Goal: Task Accomplishment & Management: Manage account settings

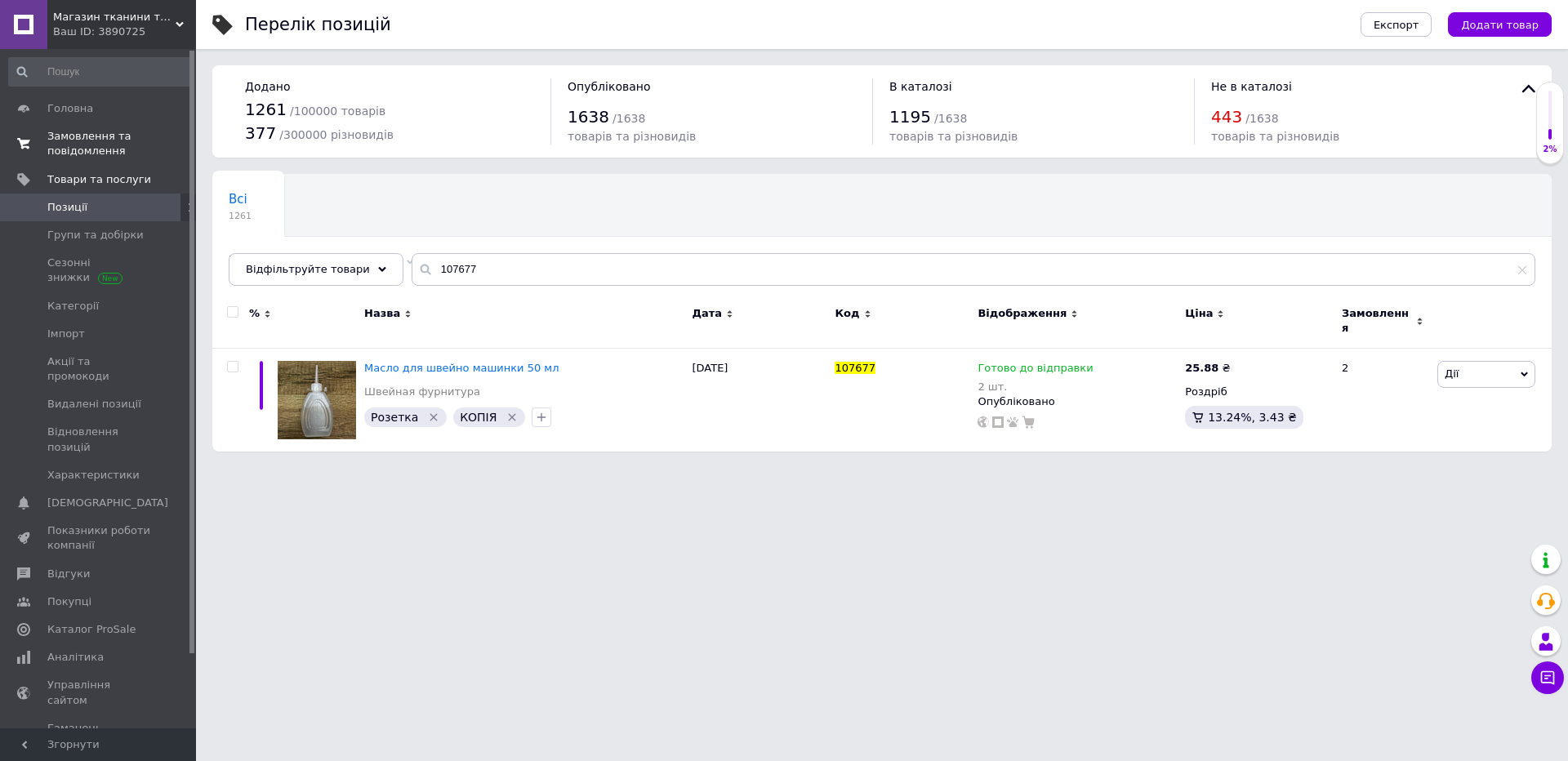
click at [82, 153] on span "Замовлення та повідомлення" at bounding box center [99, 143] width 103 height 29
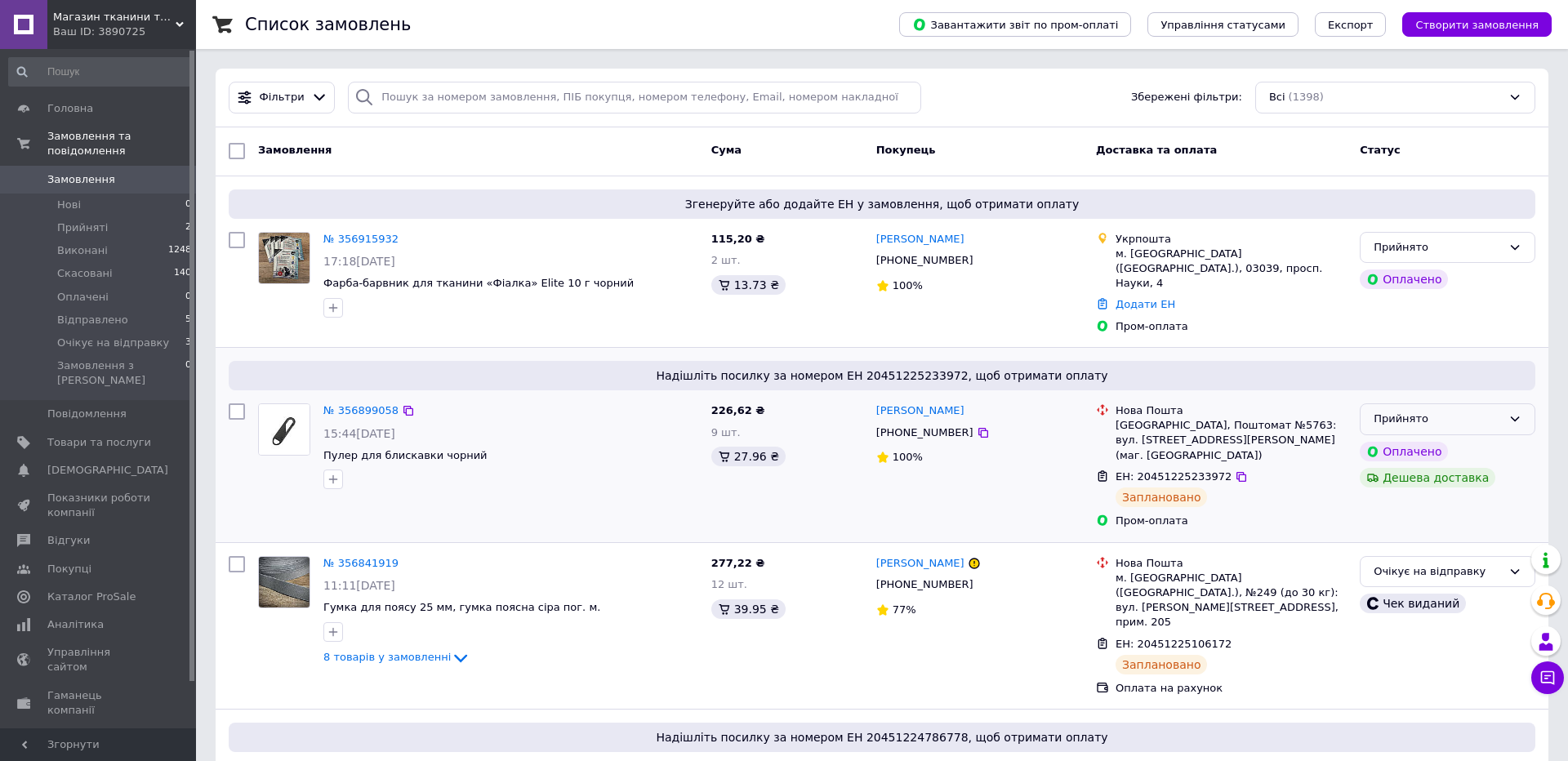
click at [1467, 411] on div "Прийнято" at bounding box center [1438, 419] width 128 height 18
click at [1405, 558] on li "Очікує на відправку" at bounding box center [1447, 573] width 174 height 30
click at [373, 238] on link "№ 356915932" at bounding box center [361, 238] width 75 height 13
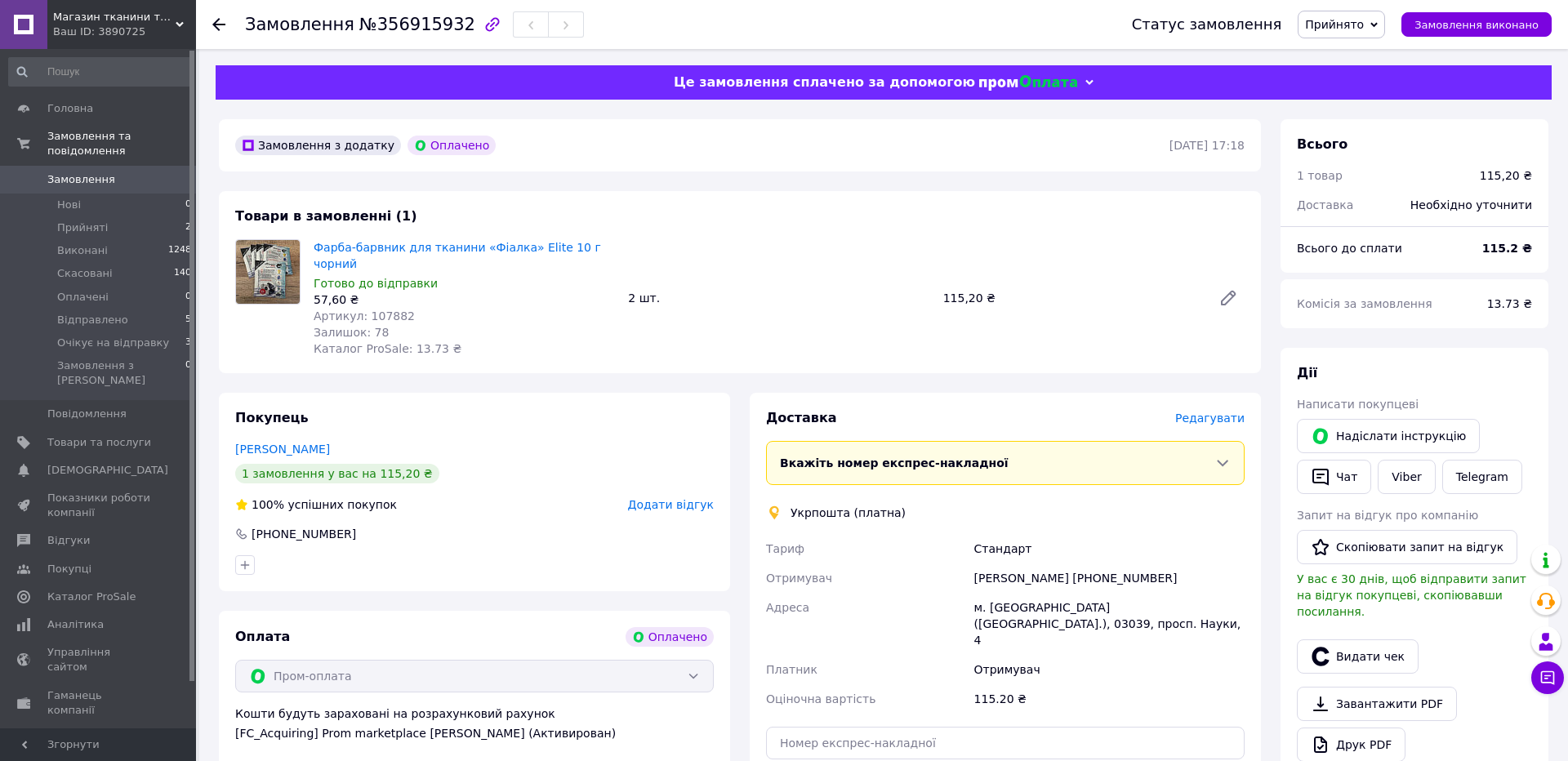
click at [1341, 26] on span "Прийнято" at bounding box center [1335, 25] width 59 height 13
click at [1332, 151] on li "Очікує на відправку" at bounding box center [1363, 154] width 128 height 24
click at [1214, 420] on span "Редагувати" at bounding box center [1210, 418] width 69 height 13
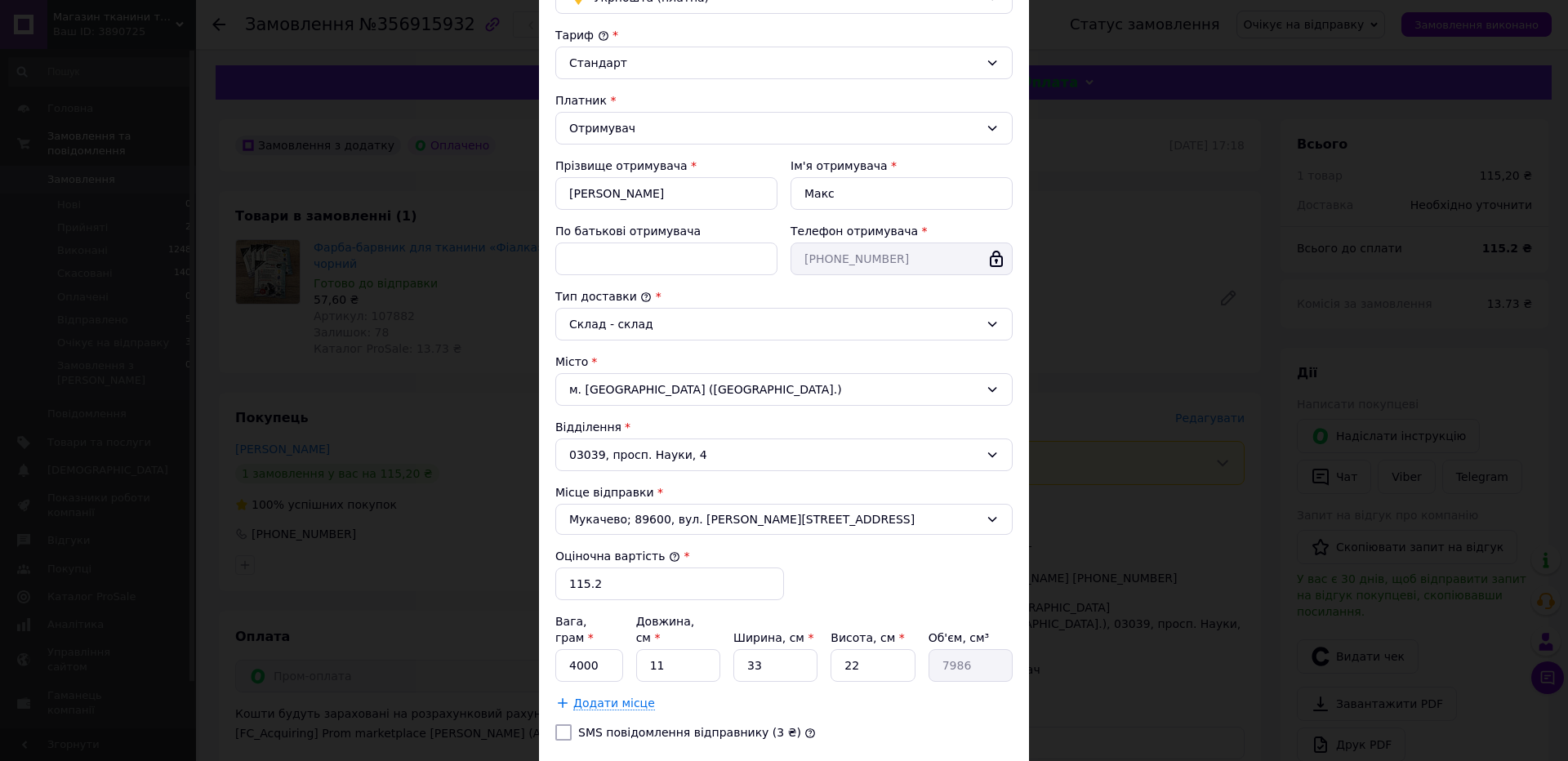
scroll to position [141, 0]
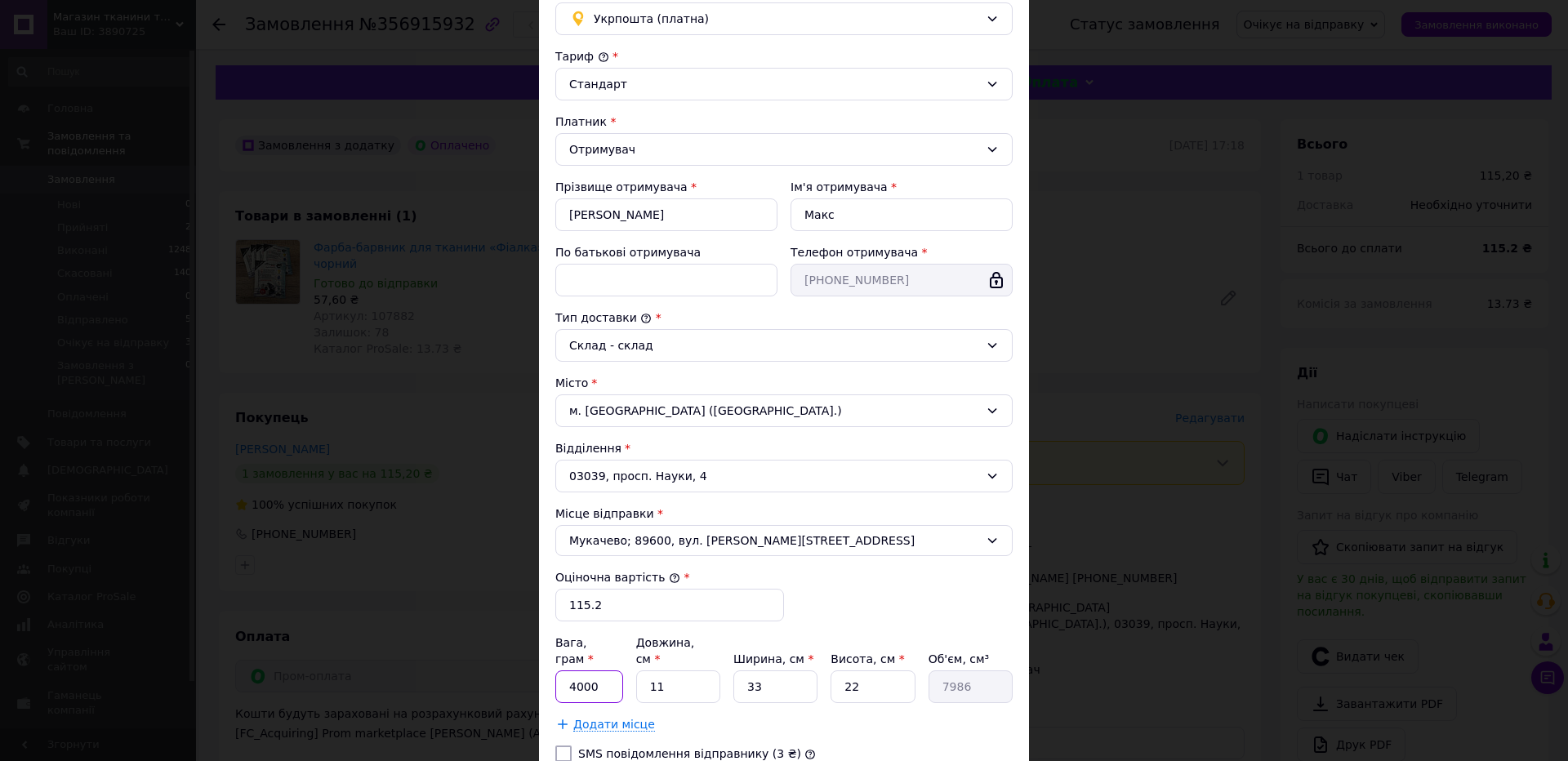
click at [595, 670] on input "4000" at bounding box center [589, 686] width 68 height 33
type input "500"
type input "1"
type input "726"
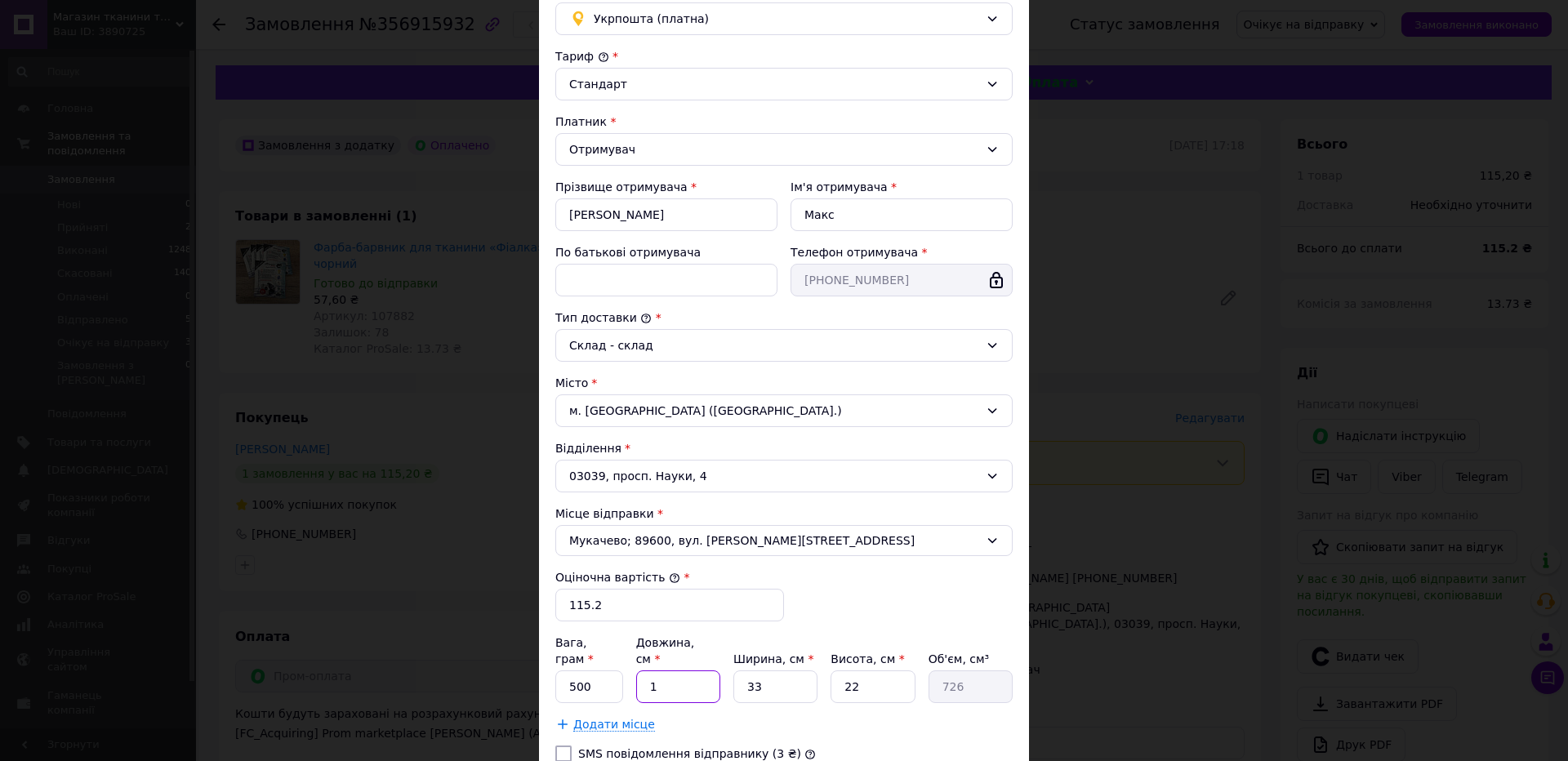
type input "15"
type input "10890"
type input "15"
type input "1"
type input "330"
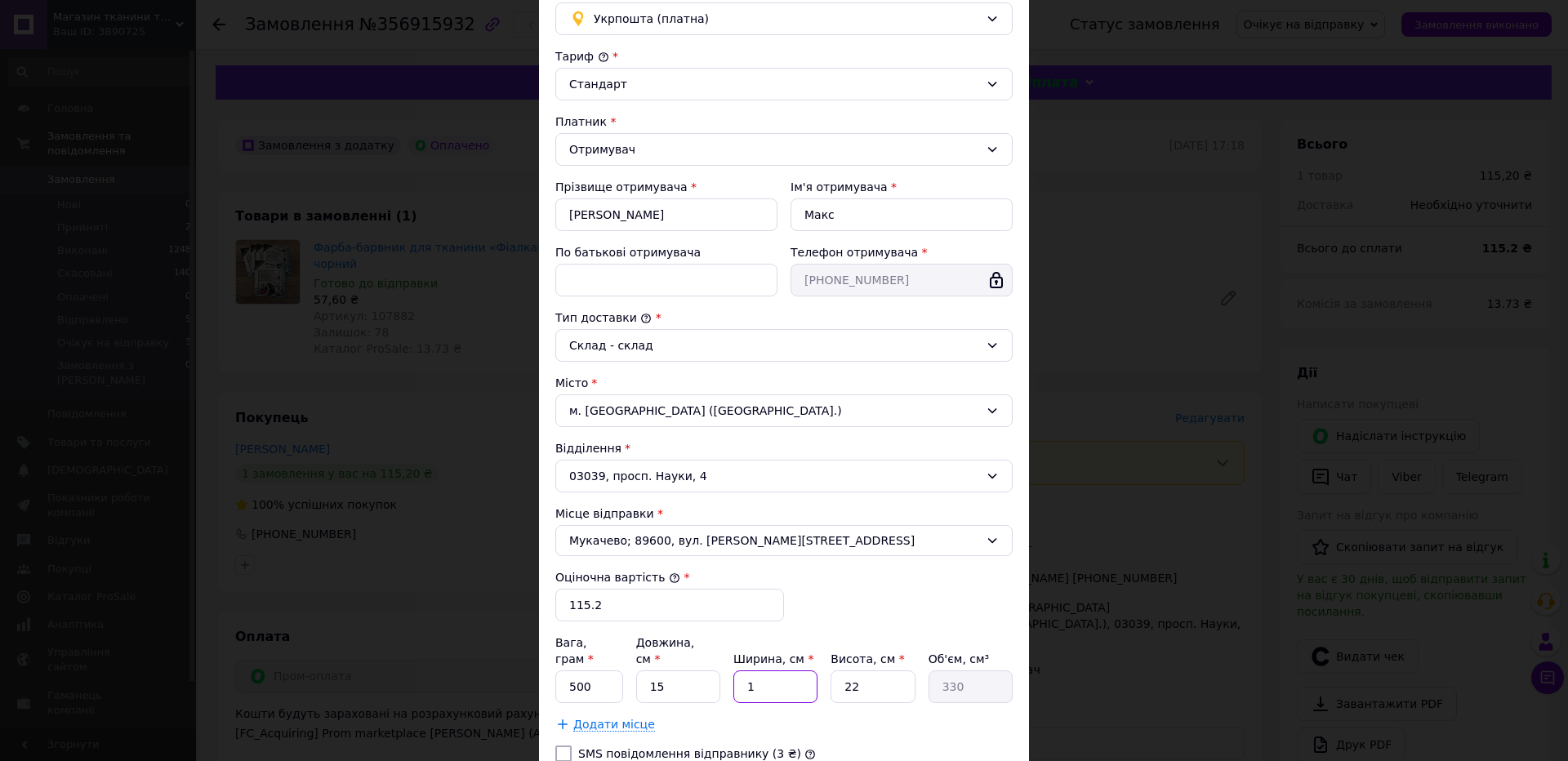
type input "13"
type input "4290"
type input "1"
type input "330"
type input "14"
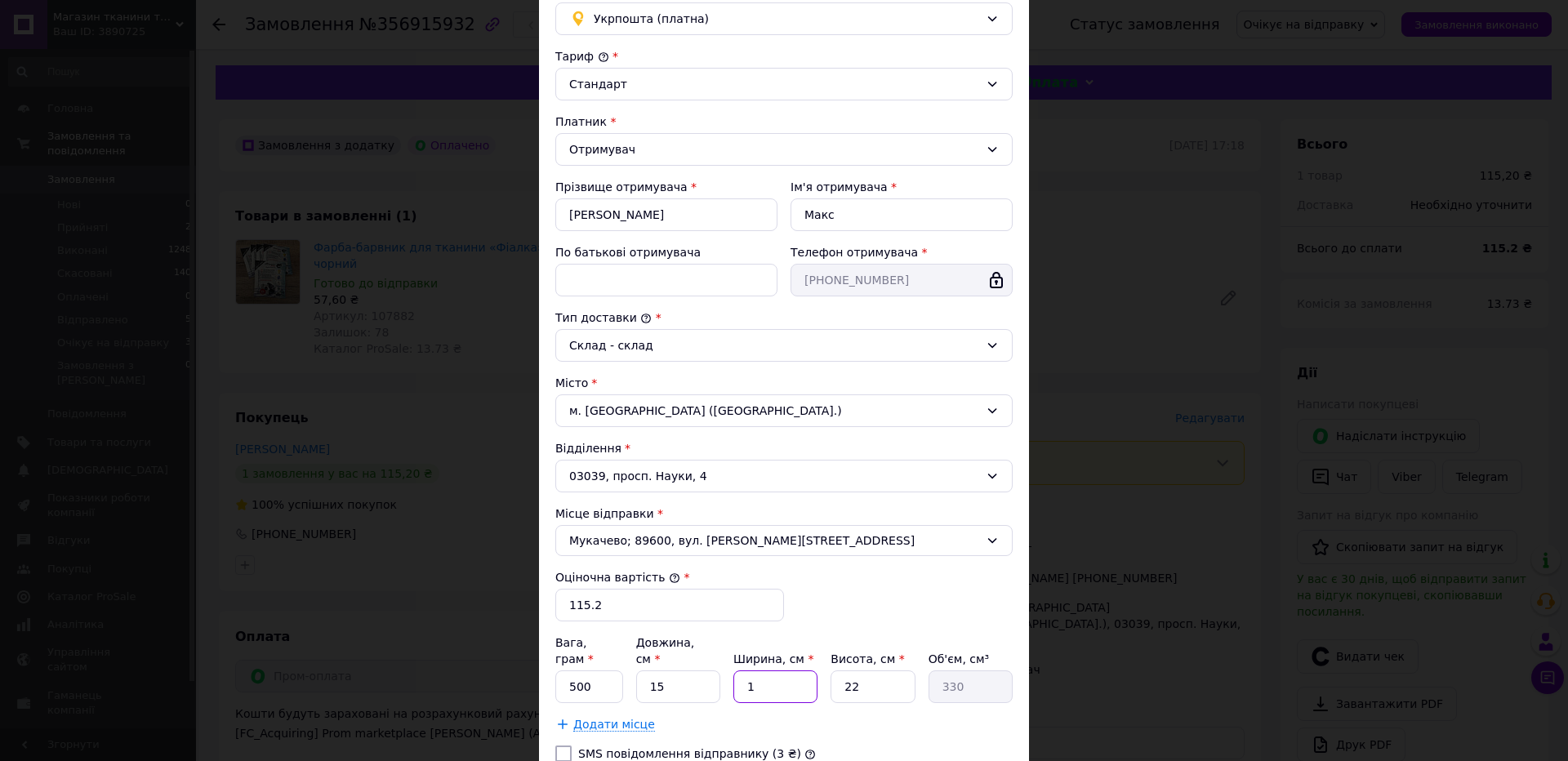
type input "4620"
type input "14"
type input "3"
type input "630"
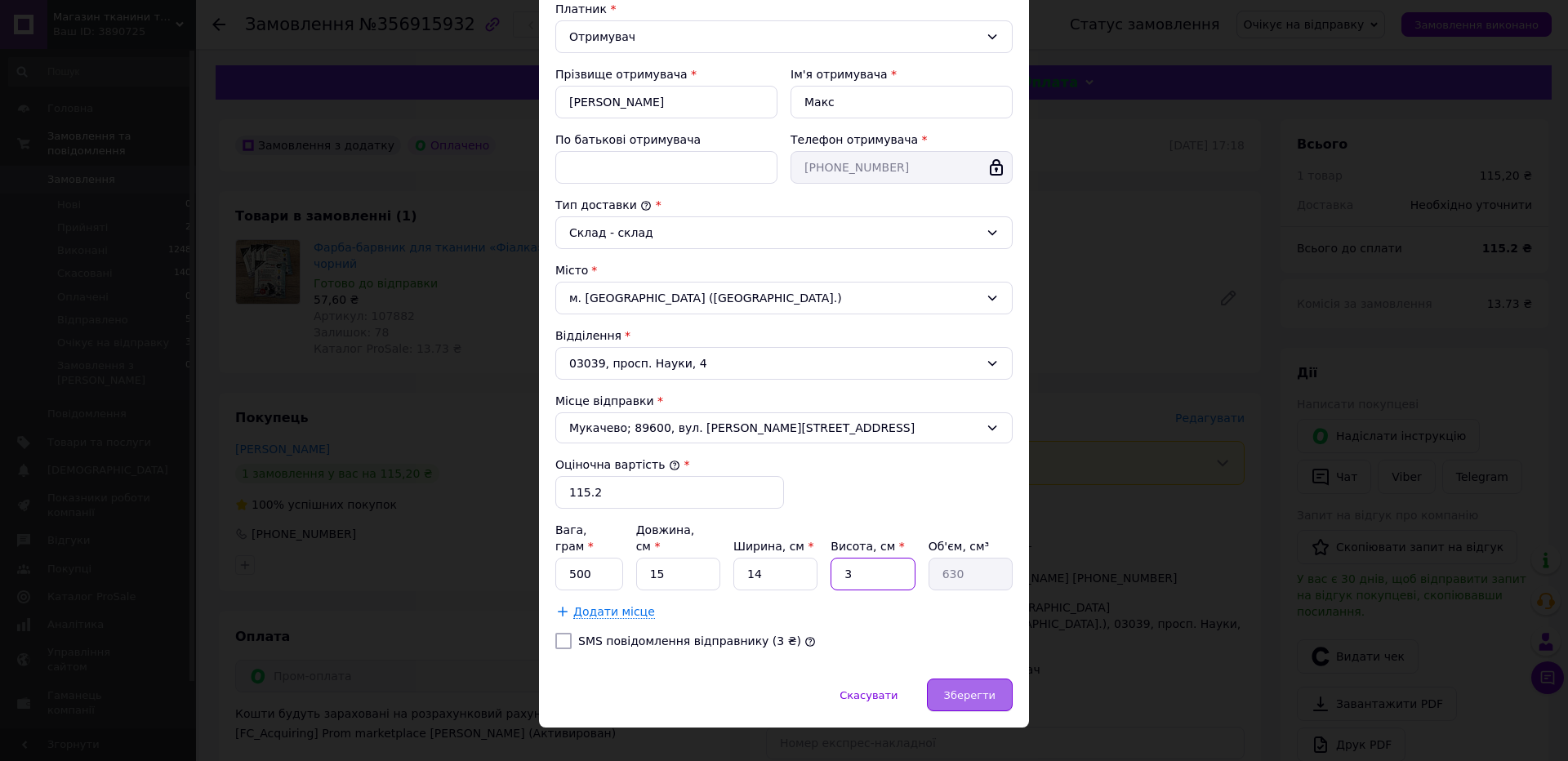
type input "3"
click at [959, 678] on div "Зберегти" at bounding box center [969, 694] width 86 height 33
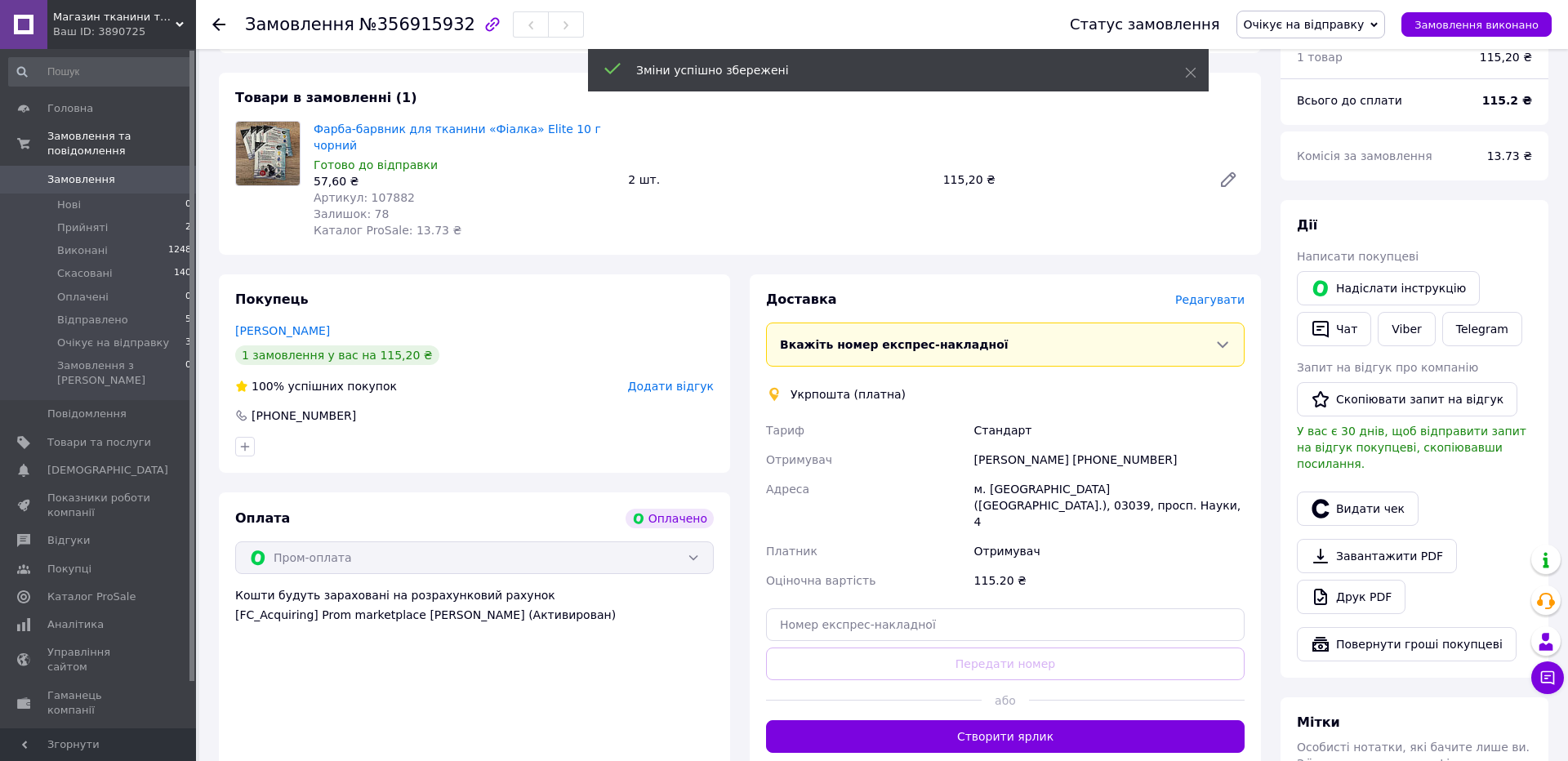
scroll to position [249, 0]
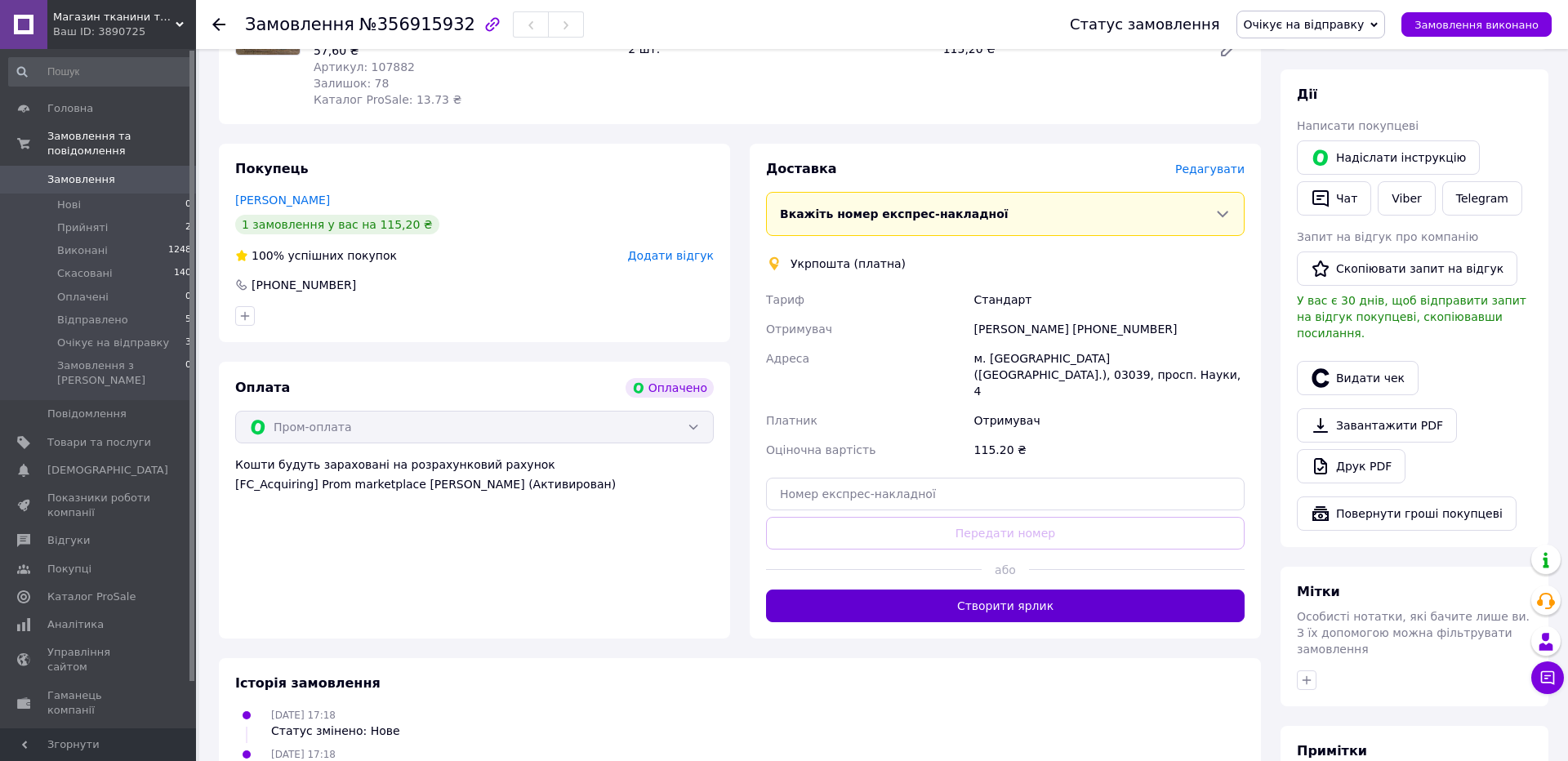
click at [1041, 589] on button "Створити ярлик" at bounding box center [1005, 605] width 478 height 33
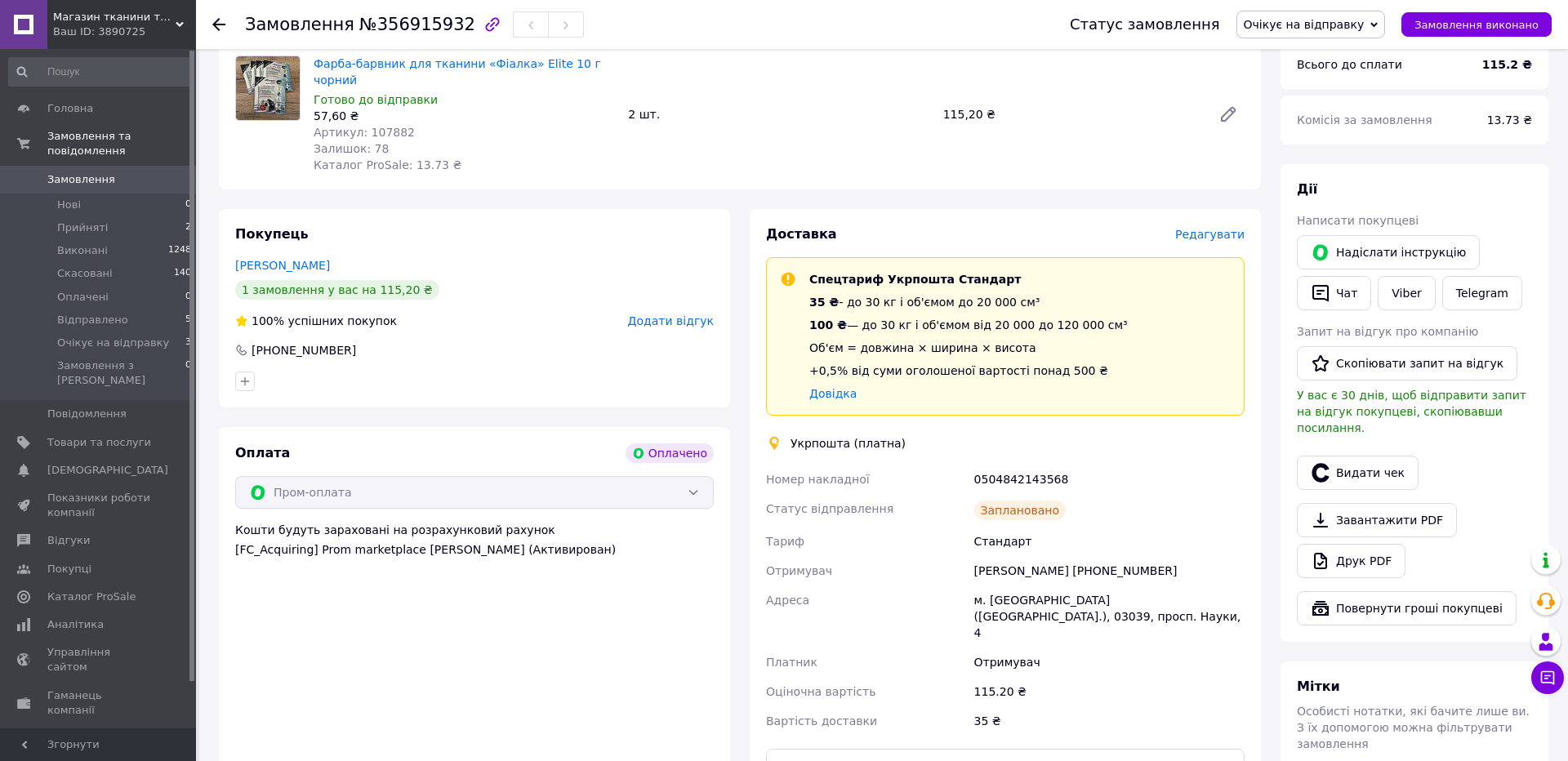
scroll to position [112, 0]
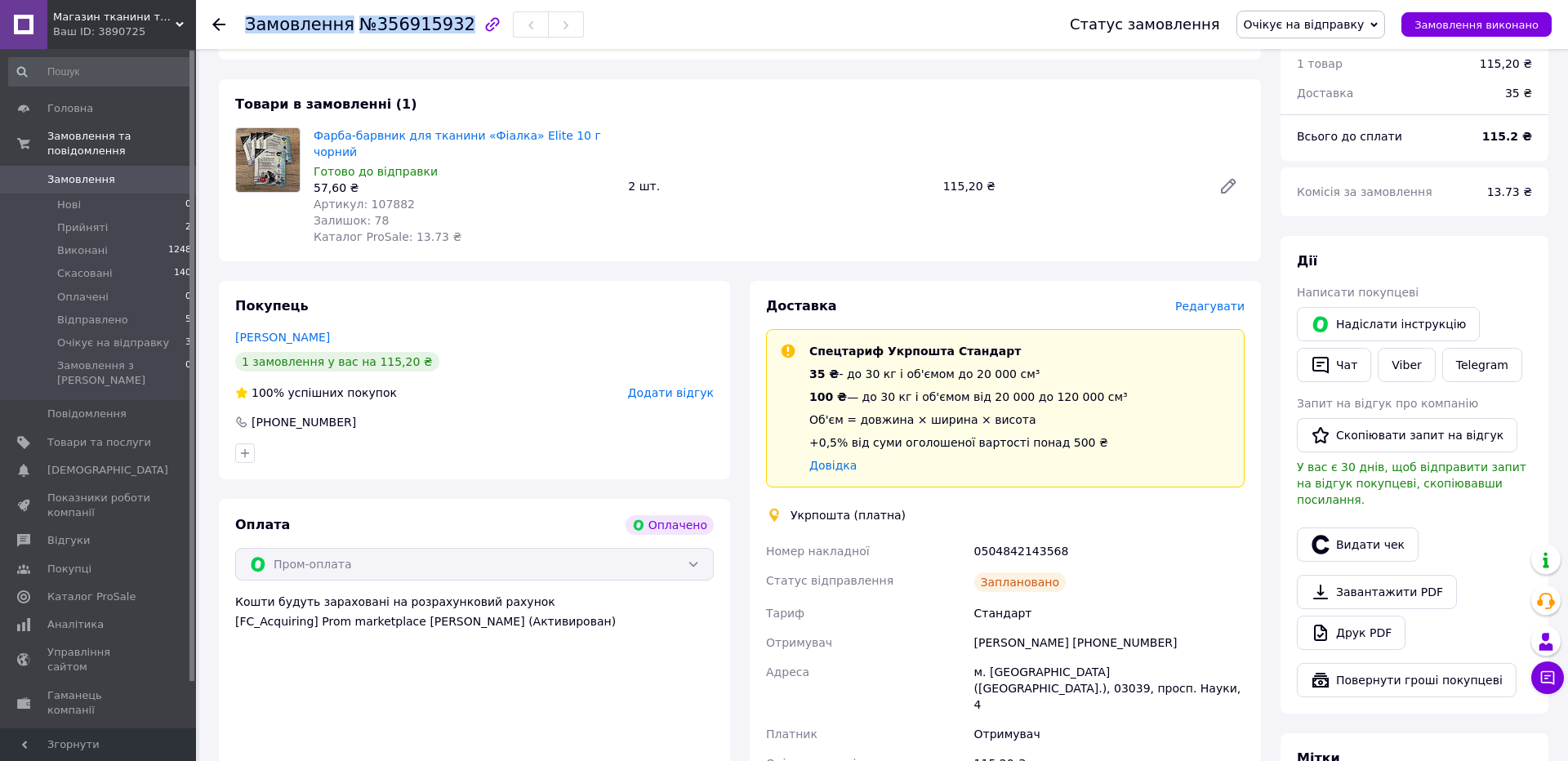
drag, startPoint x: 248, startPoint y: 22, endPoint x: 450, endPoint y: 19, distance: 202.0
click at [450, 19] on h1 "Замовлення №356915932" at bounding box center [360, 25] width 230 height 20
copy h1 "Замовлення №356915932"
click at [1405, 353] on link "Viber" at bounding box center [1406, 364] width 58 height 34
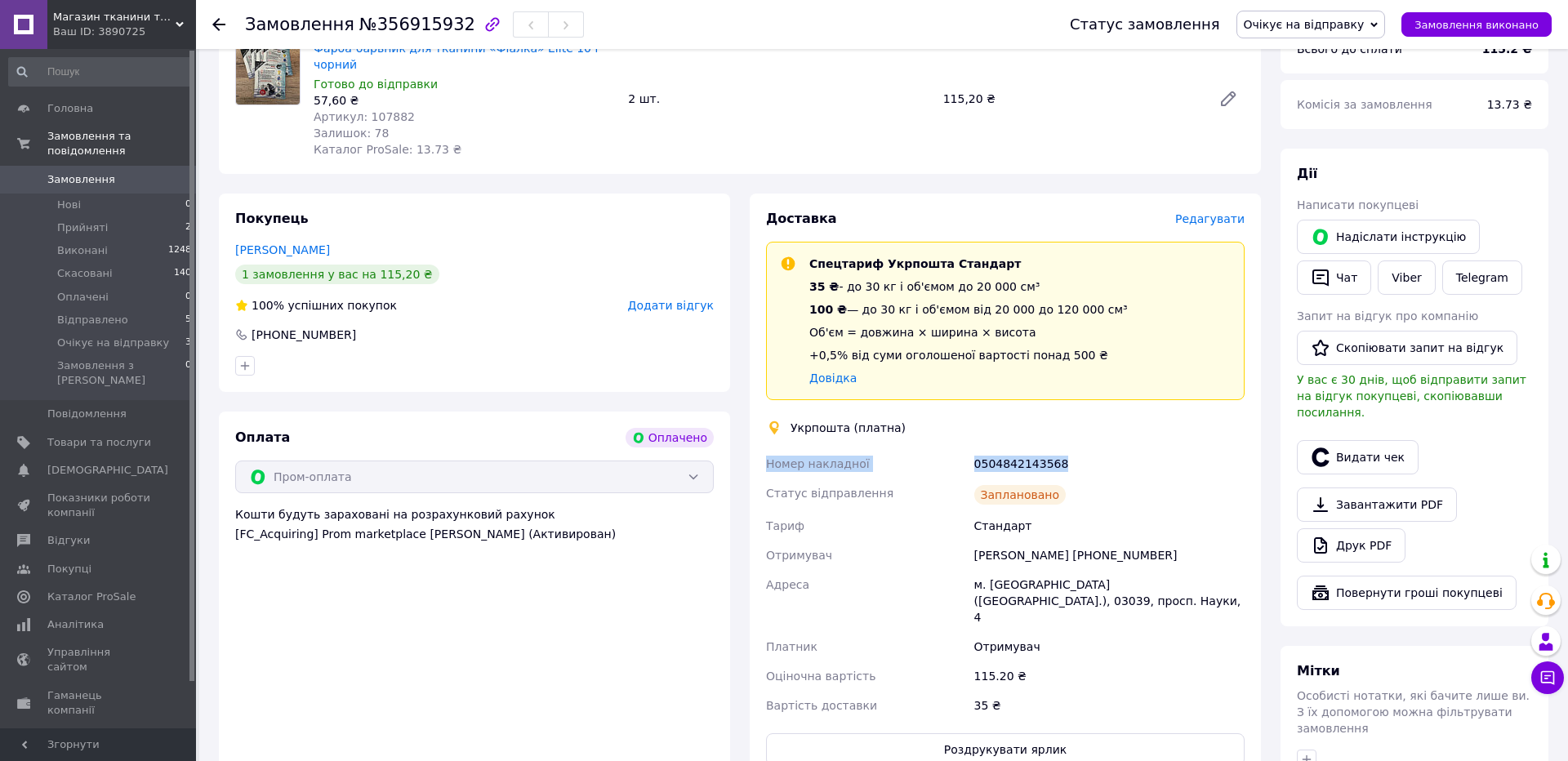
drag, startPoint x: 768, startPoint y: 464, endPoint x: 1145, endPoint y: 464, distance: 377.0
click at [1143, 464] on div "Номер накладної 0504842143568 Статус відправлення Заплановано Тариф Стандарт От…" at bounding box center [1005, 584] width 485 height 271
copy div "Номер накладної 0504842143568"
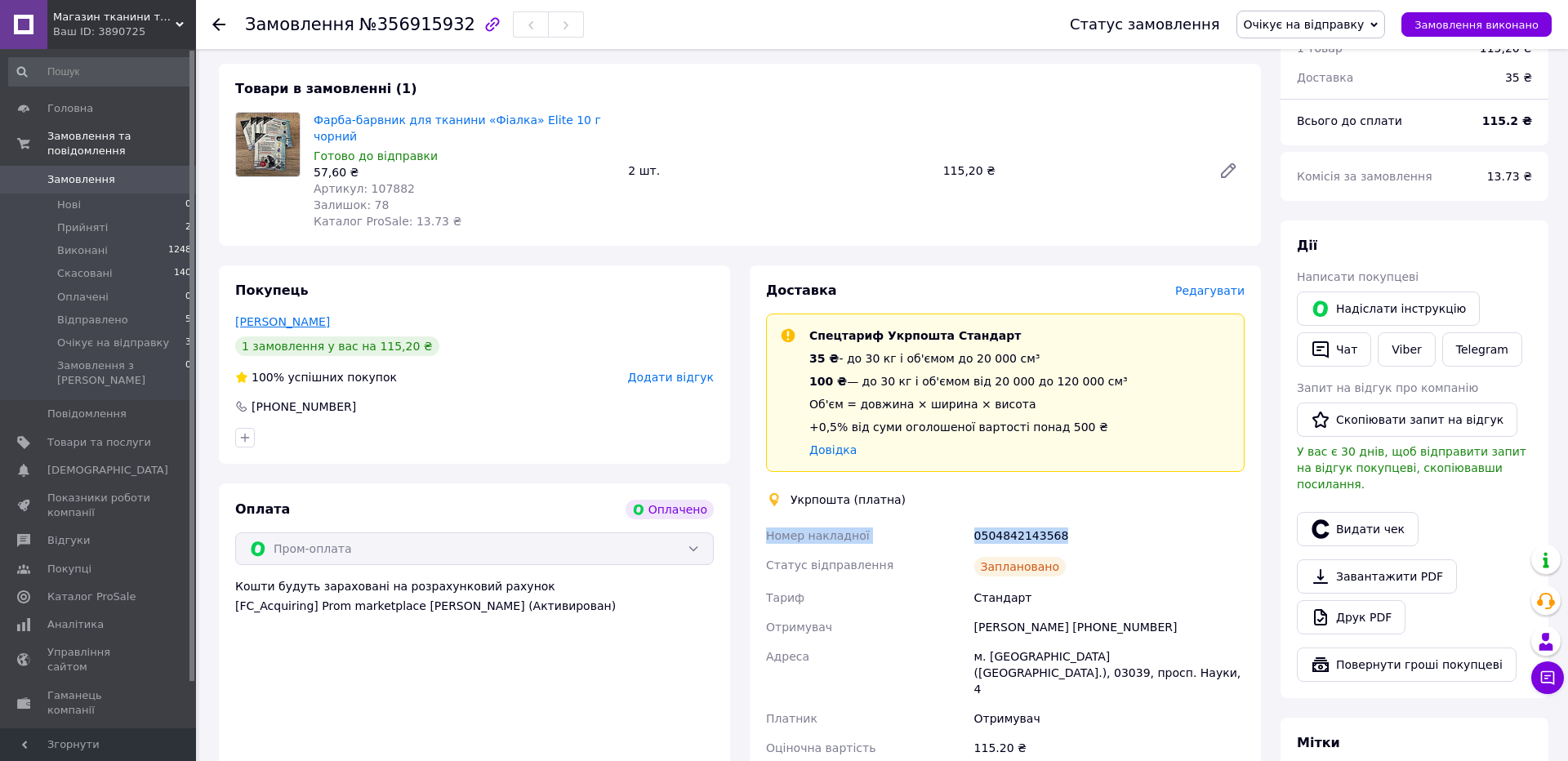
click at [293, 323] on link "[PERSON_NAME]" at bounding box center [283, 322] width 95 height 13
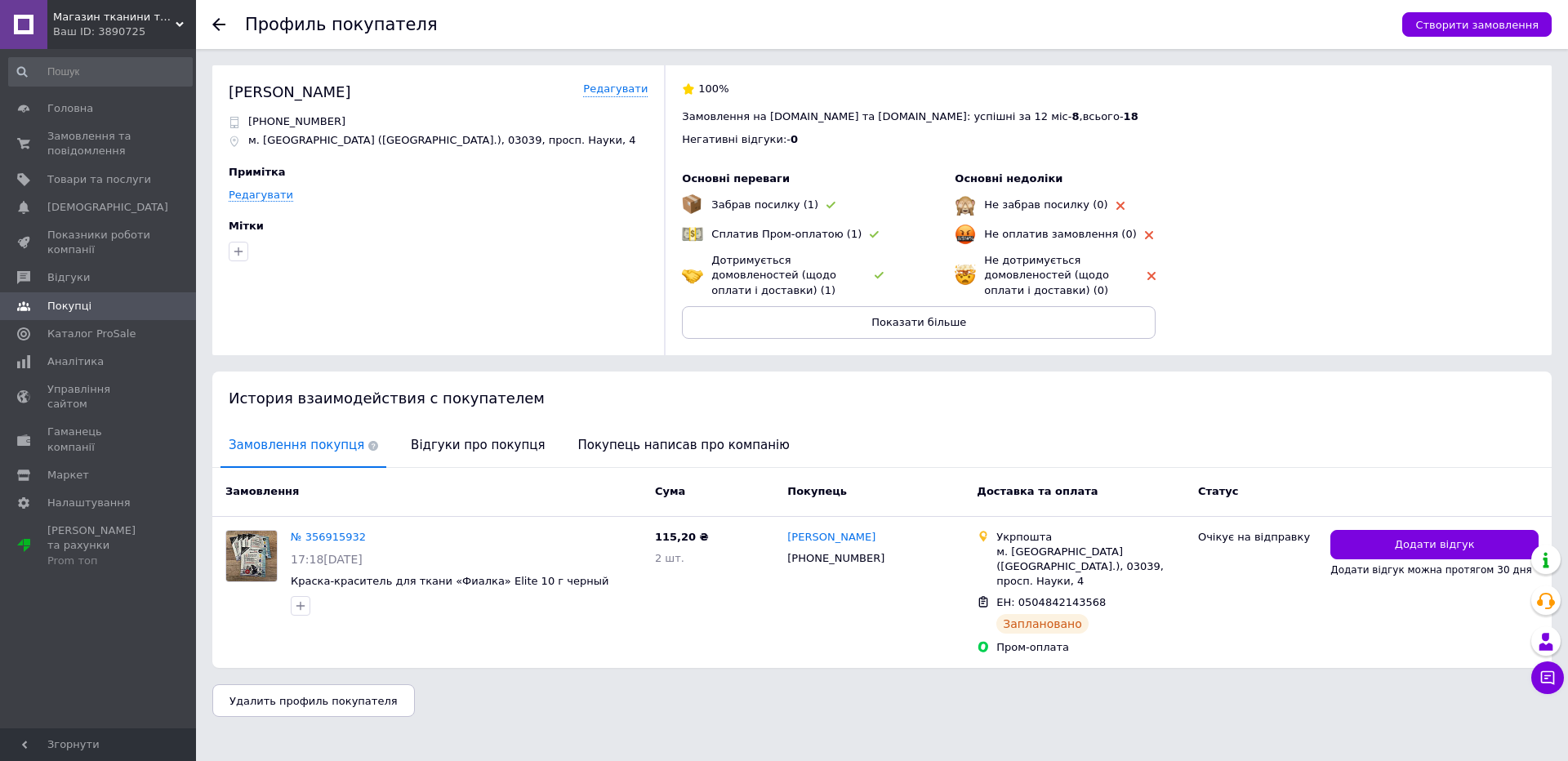
click at [214, 31] on div at bounding box center [228, 24] width 33 height 49
click at [219, 23] on icon at bounding box center [219, 25] width 13 height 13
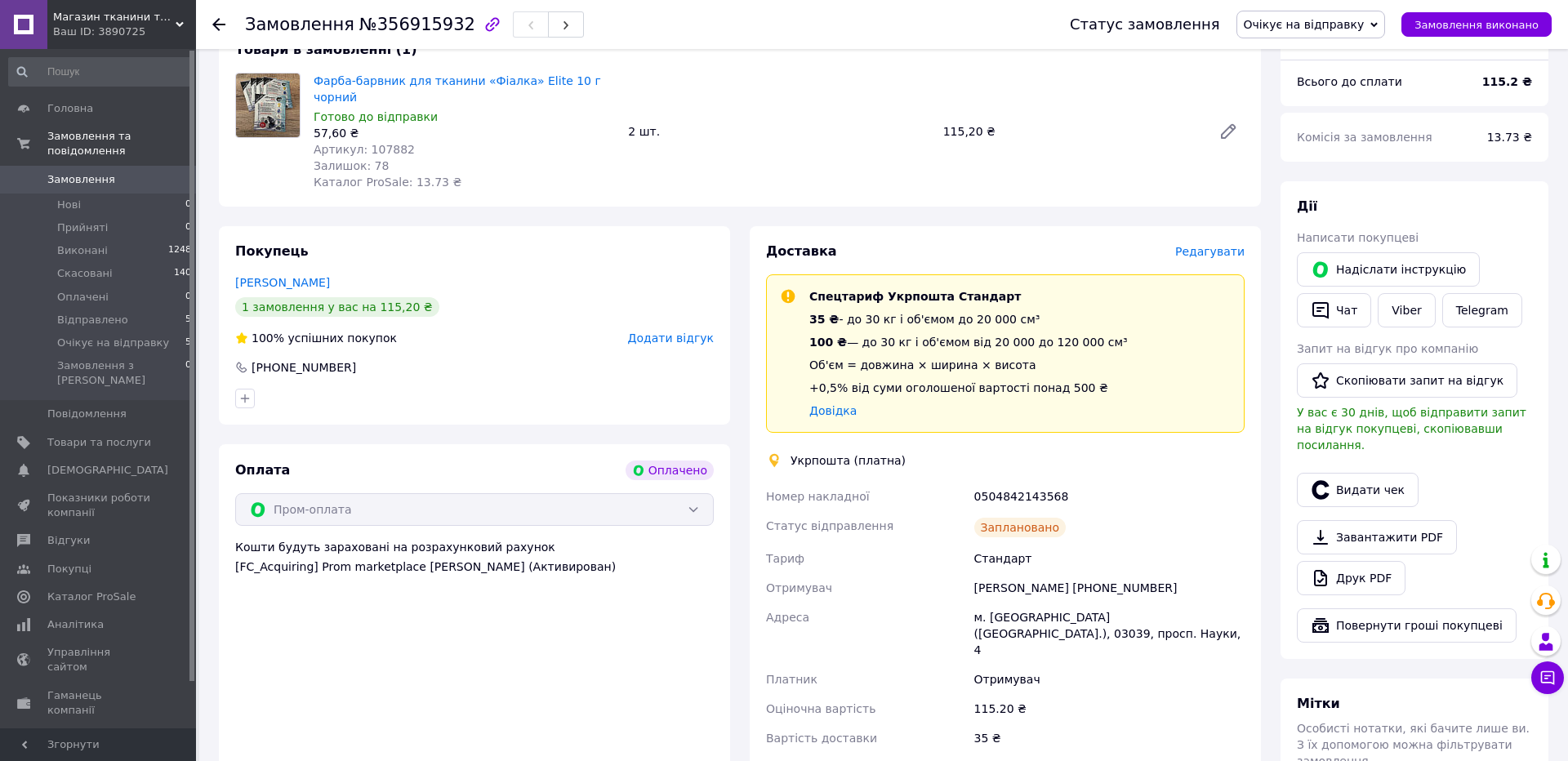
scroll to position [276, 0]
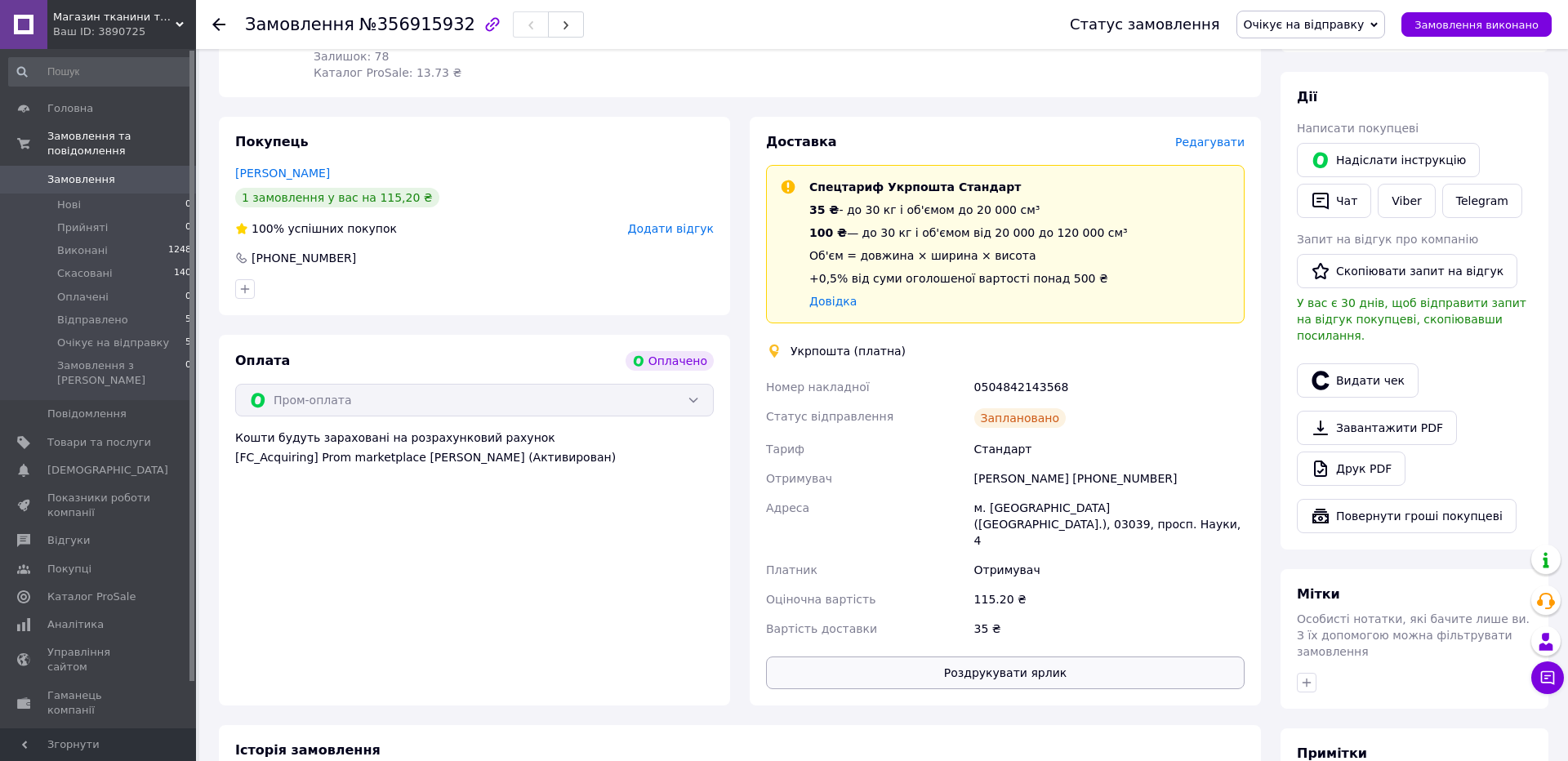
click at [1058, 657] on button "Роздрукувати ярлик" at bounding box center [1005, 673] width 478 height 33
click at [487, 305] on div "Покупець [PERSON_NAME] 1 замовлення у вас на 115,20 ₴ 100% успішних покупок Дод…" at bounding box center [474, 216] width 511 height 198
click at [102, 435] on span "Товари та послуги" at bounding box center [99, 443] width 103 height 15
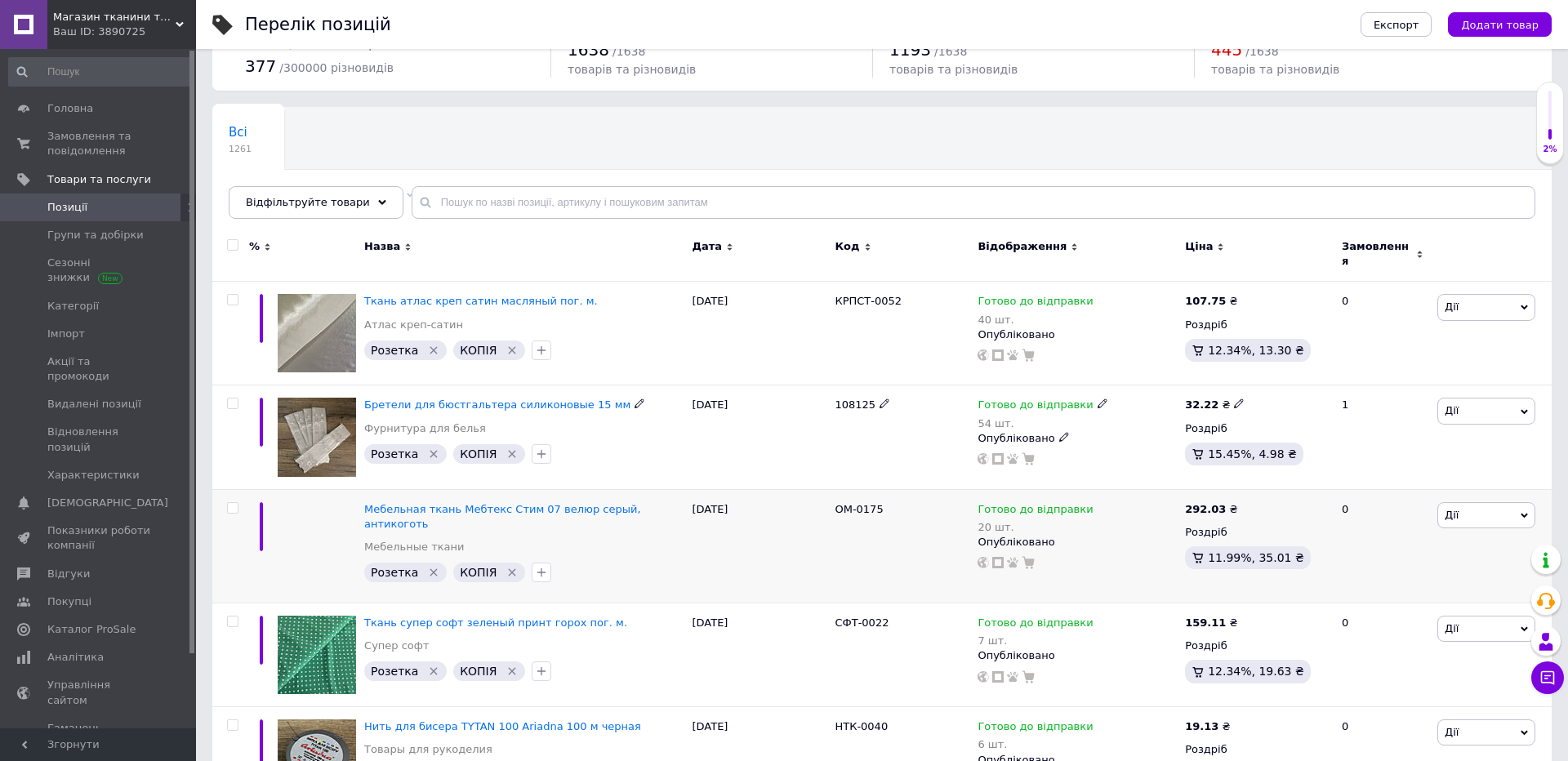
scroll to position [131, 0]
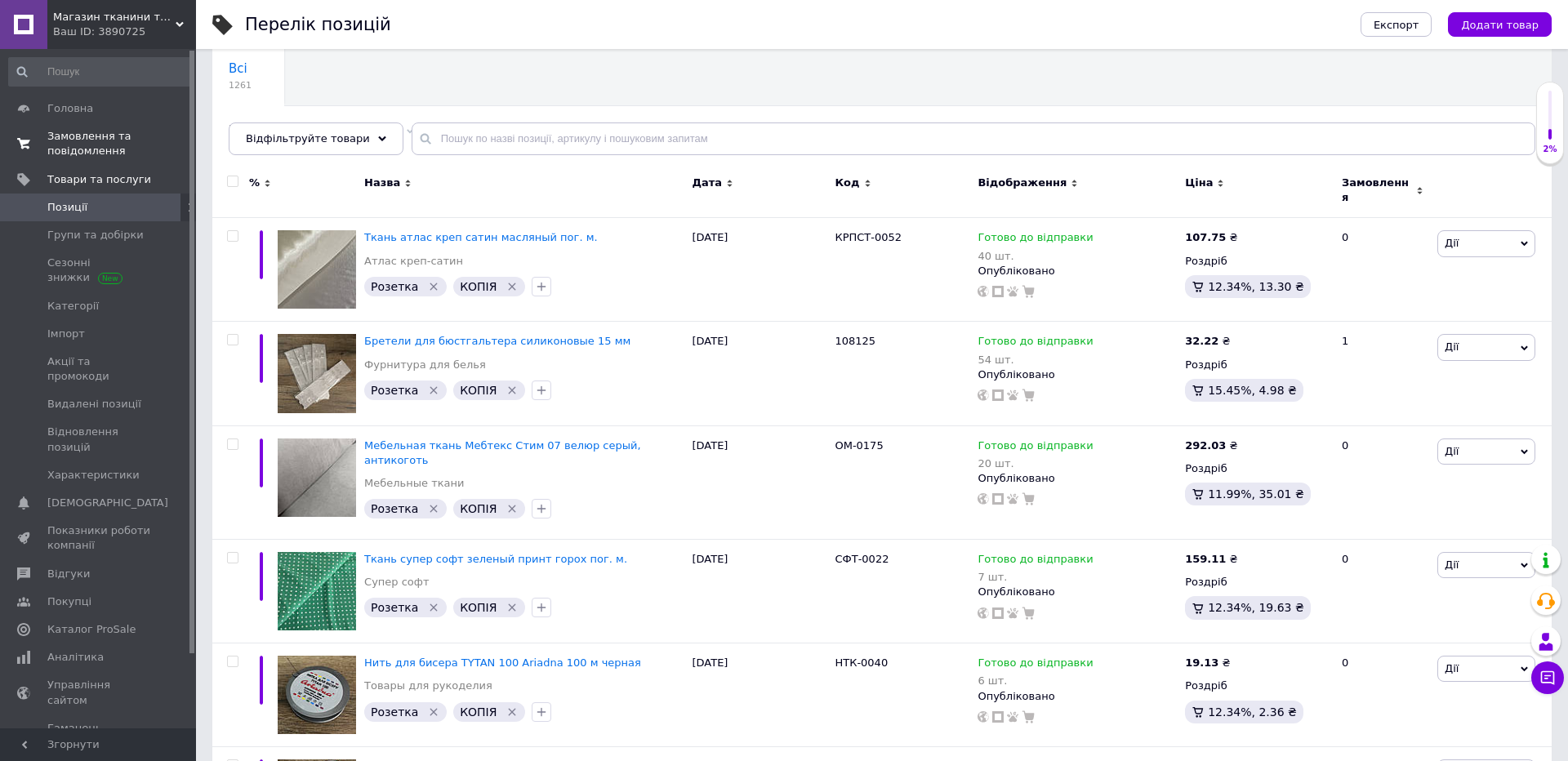
click at [85, 141] on span "Замовлення та повідомлення" at bounding box center [99, 143] width 103 height 29
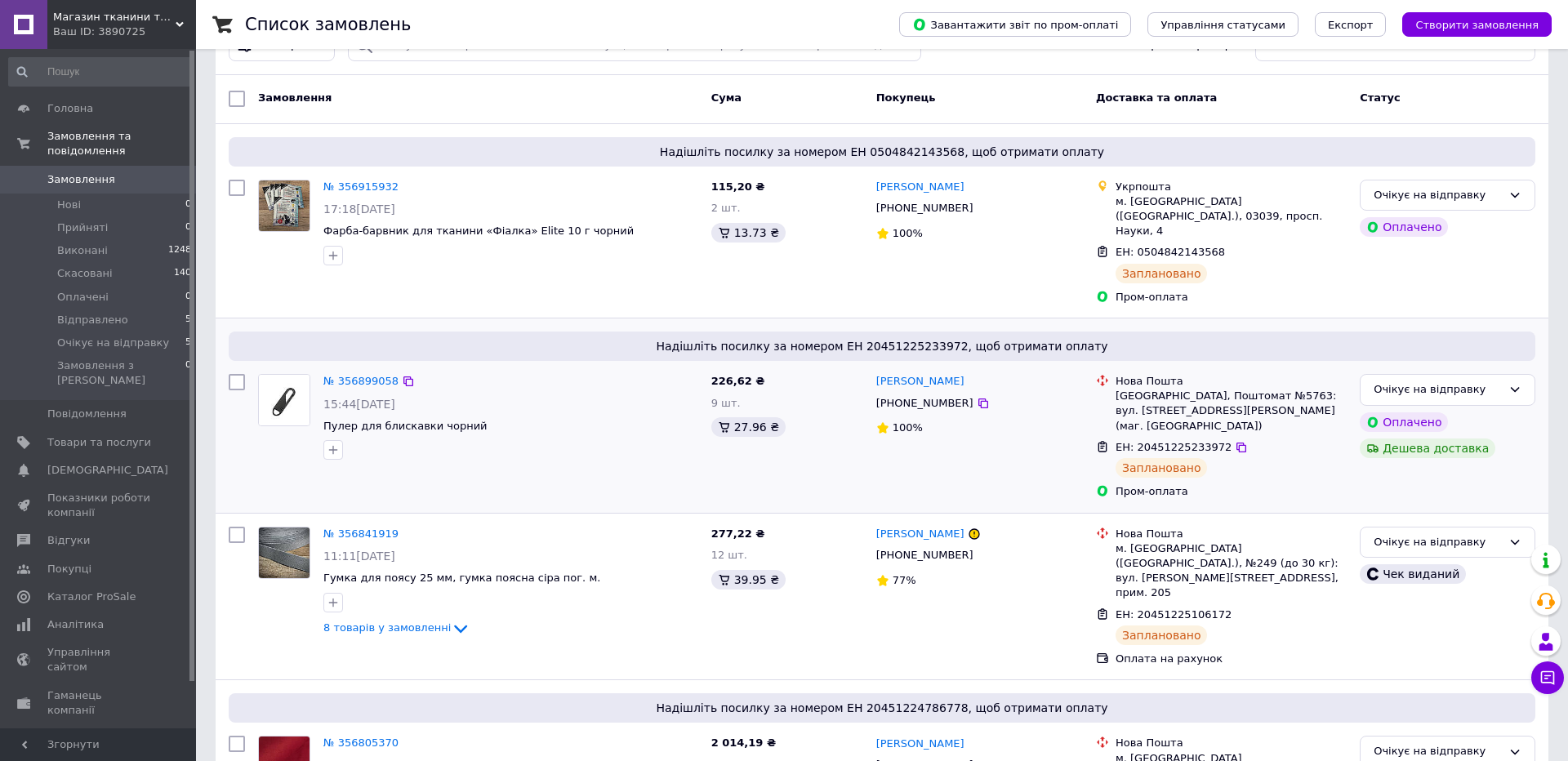
scroll to position [83, 0]
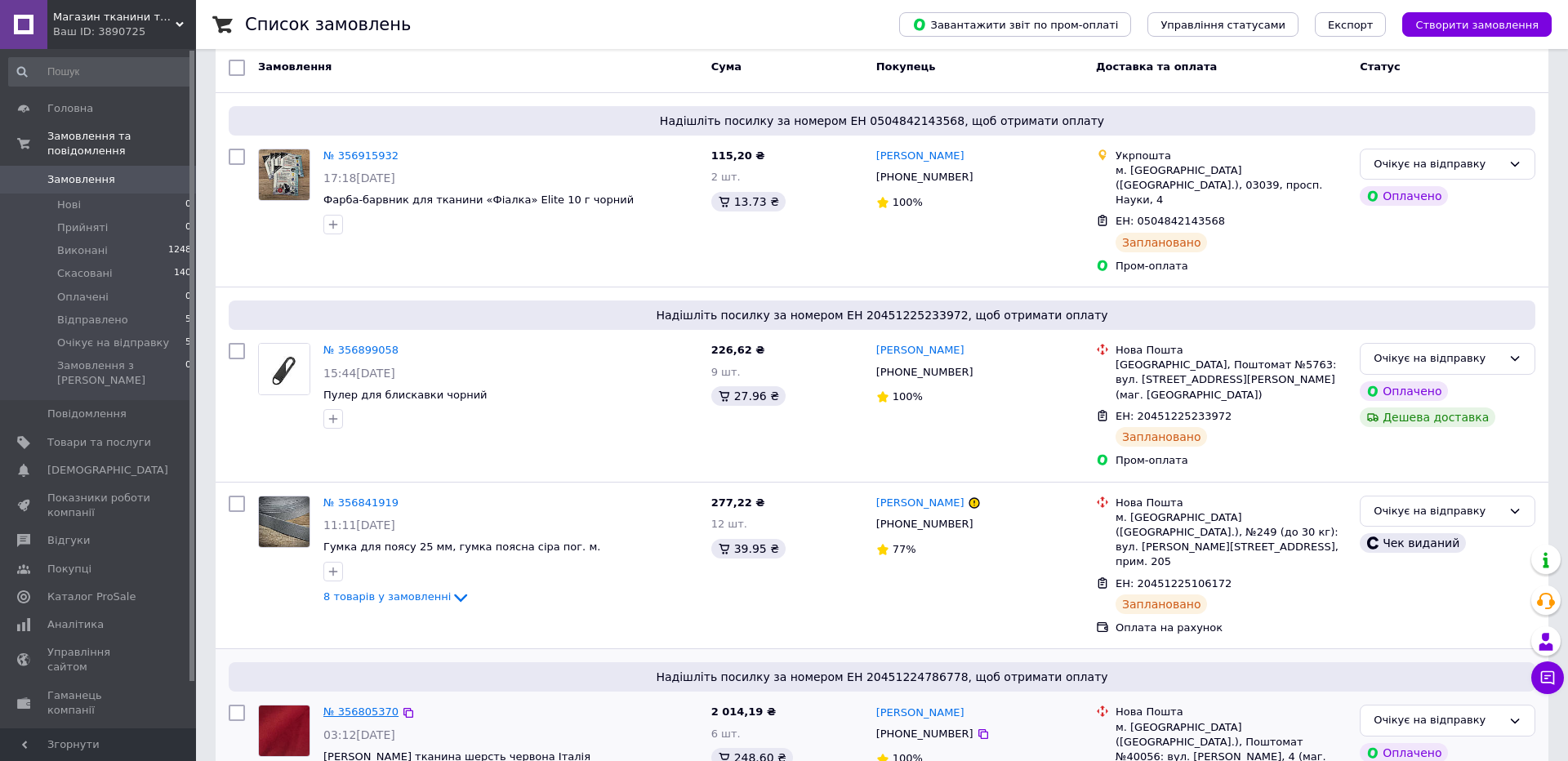
click at [357, 706] on link "№ 356805370" at bounding box center [361, 712] width 75 height 13
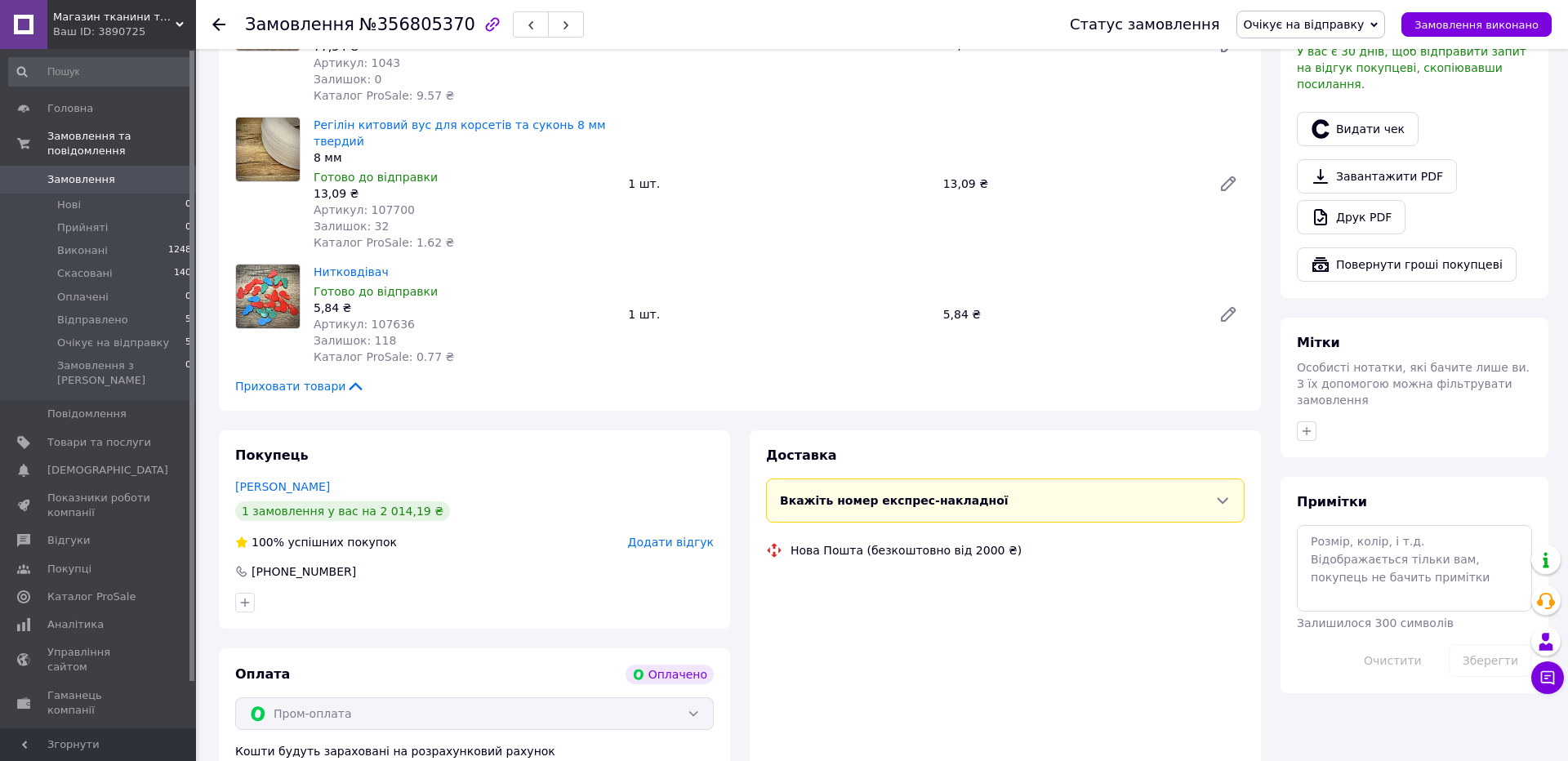
scroll to position [784, 0]
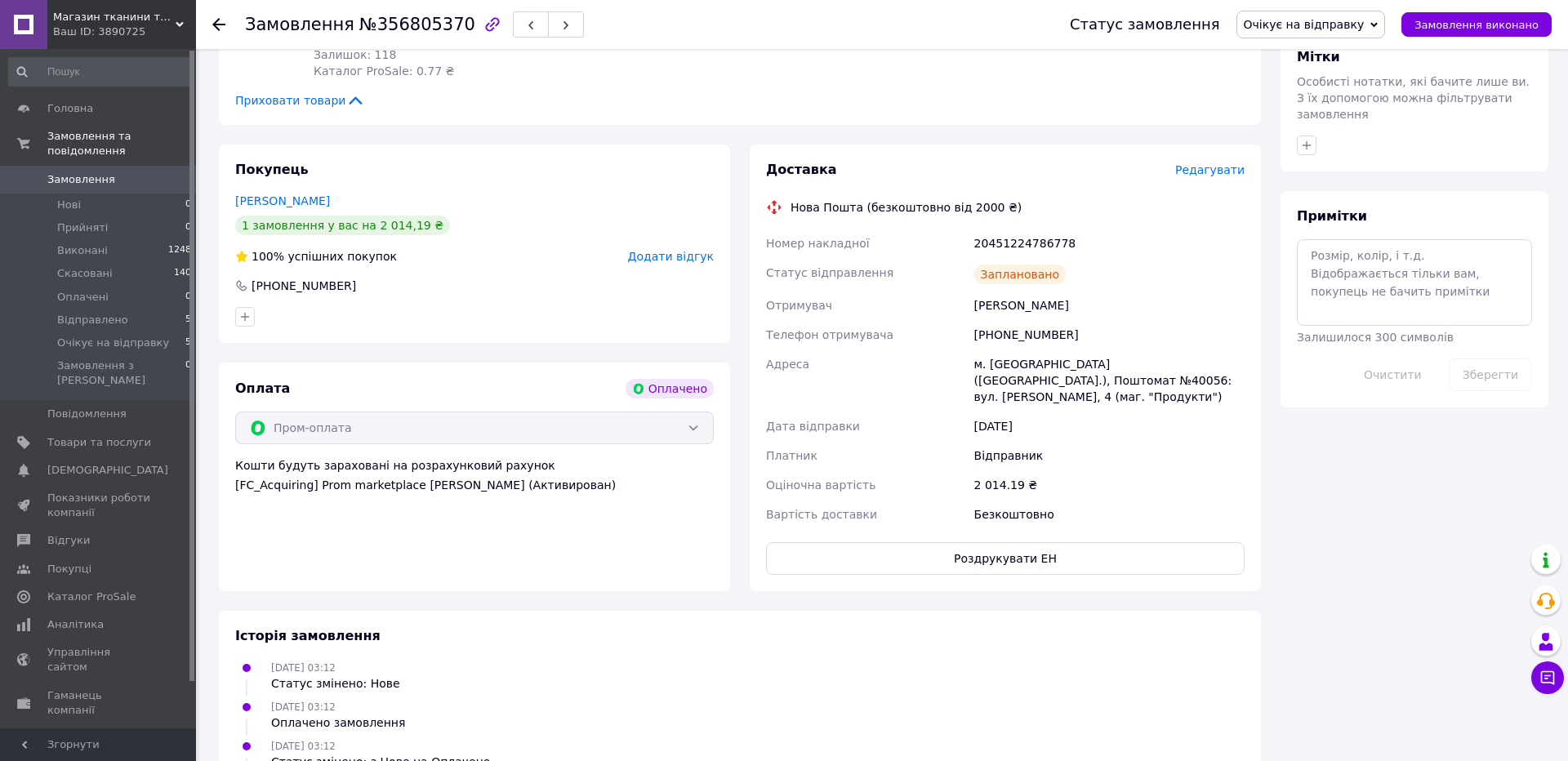
click at [1226, 144] on div "Доставка Редагувати Нова Пошта (безкоштовно від 2000 ₴) Номер накладної 2045122…" at bounding box center [1004, 368] width 511 height 447
click at [1208, 163] on span "Редагувати" at bounding box center [1210, 170] width 69 height 13
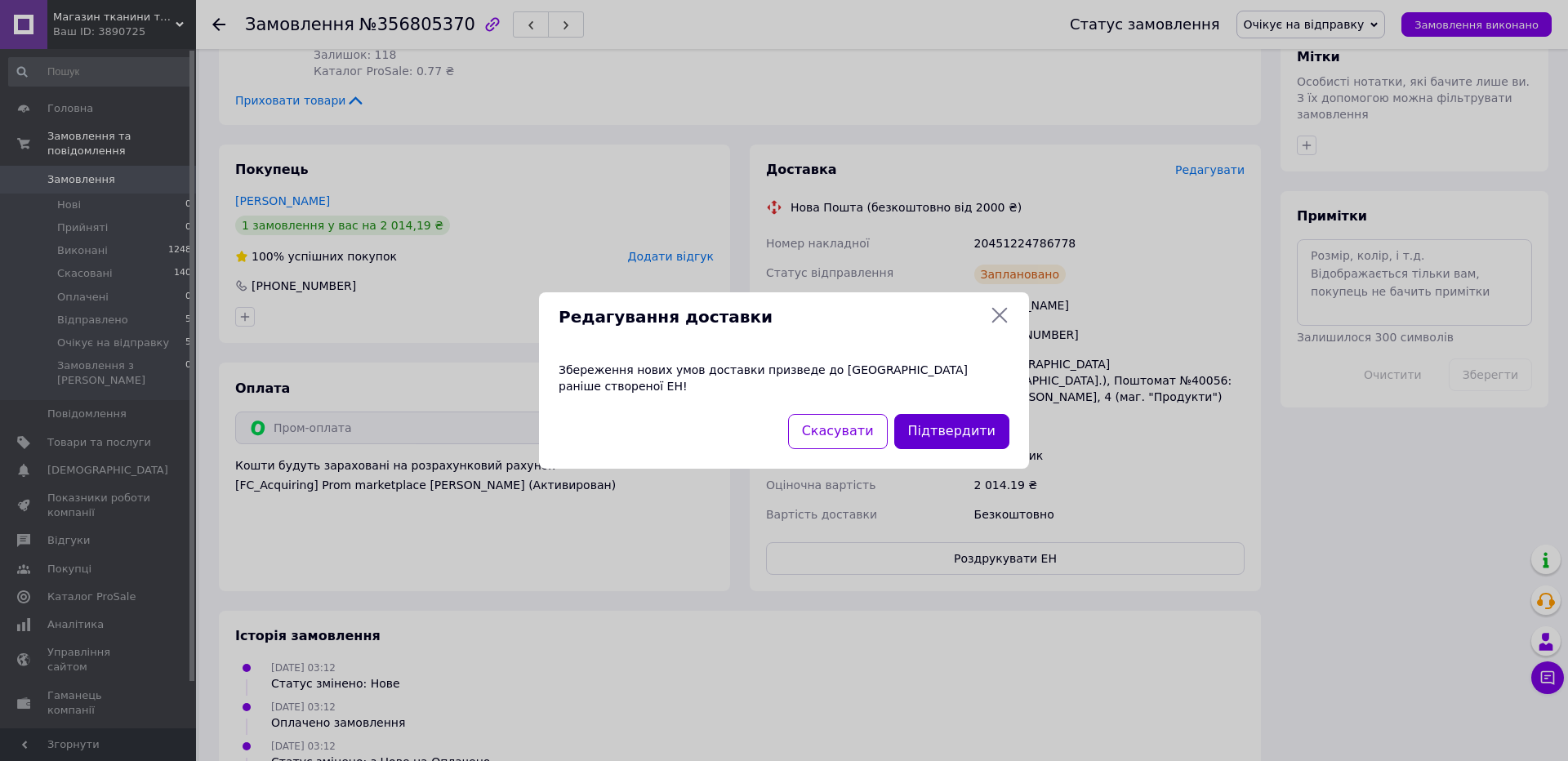
click at [947, 429] on button "Підтвердити" at bounding box center [952, 432] width 115 height 35
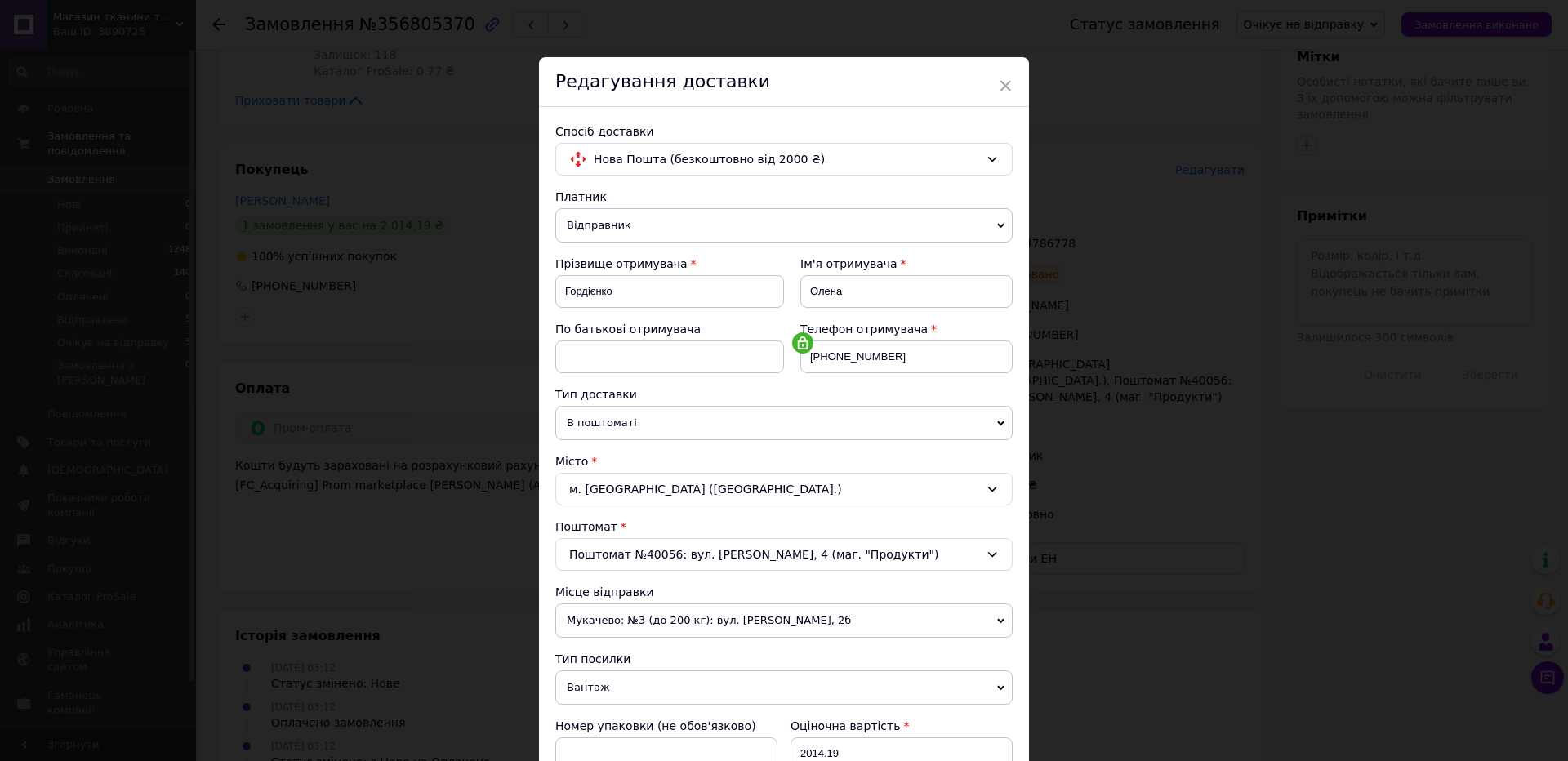
scroll to position [333, 0]
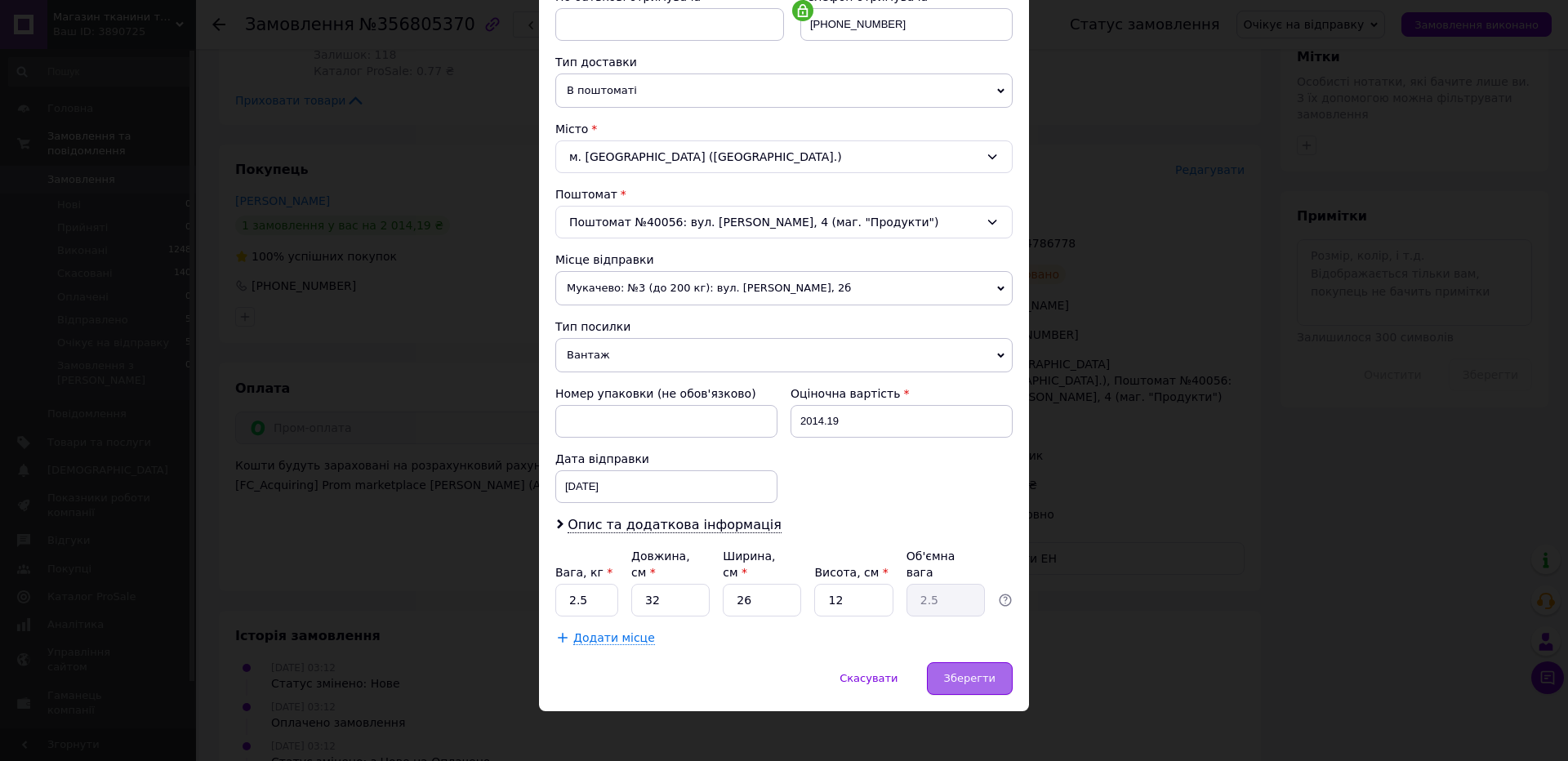
click at [982, 673] on span "Зберегти" at bounding box center [970, 678] width 52 height 13
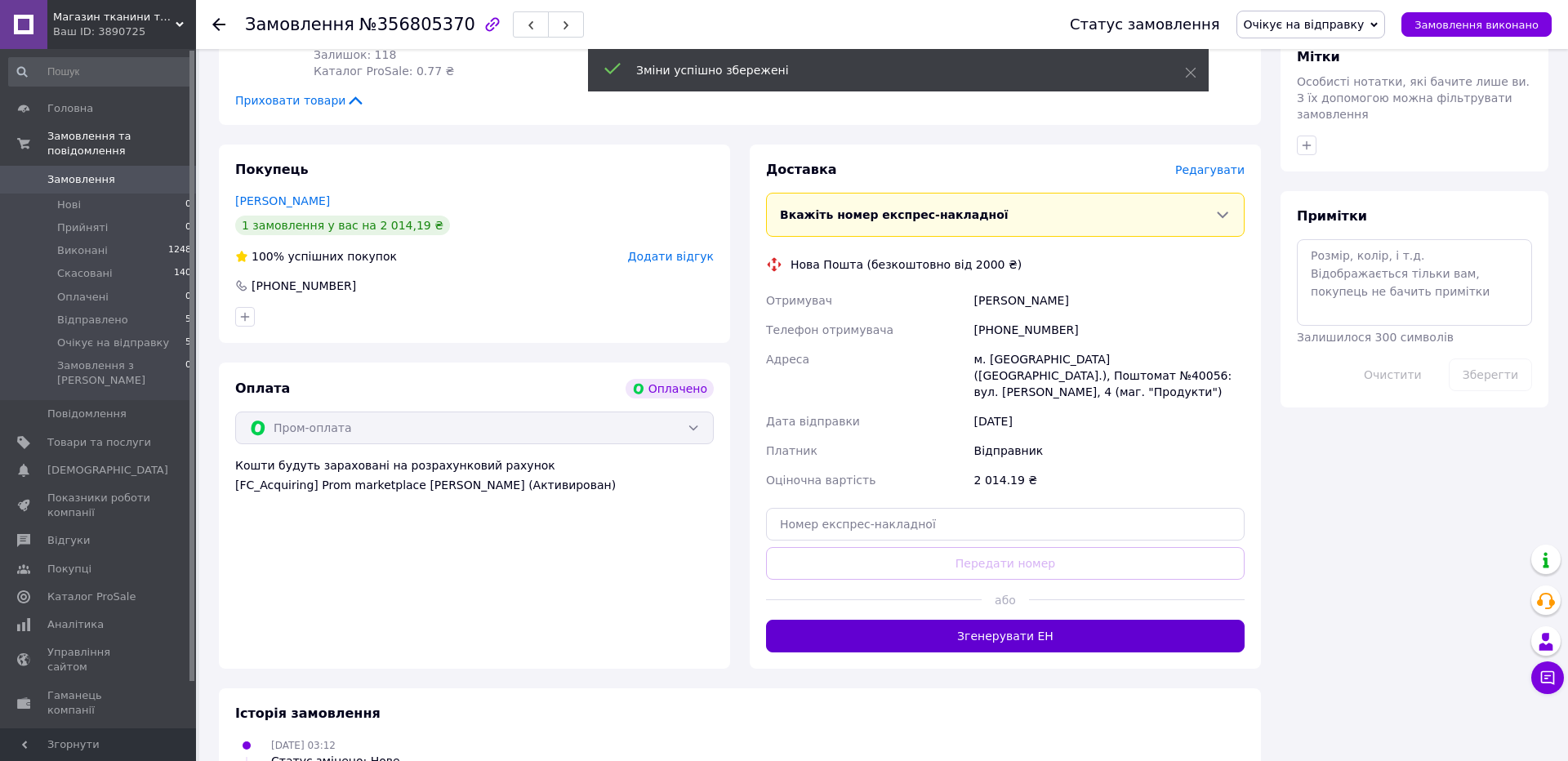
click at [1009, 620] on button "Згенерувати ЕН" at bounding box center [1005, 636] width 478 height 33
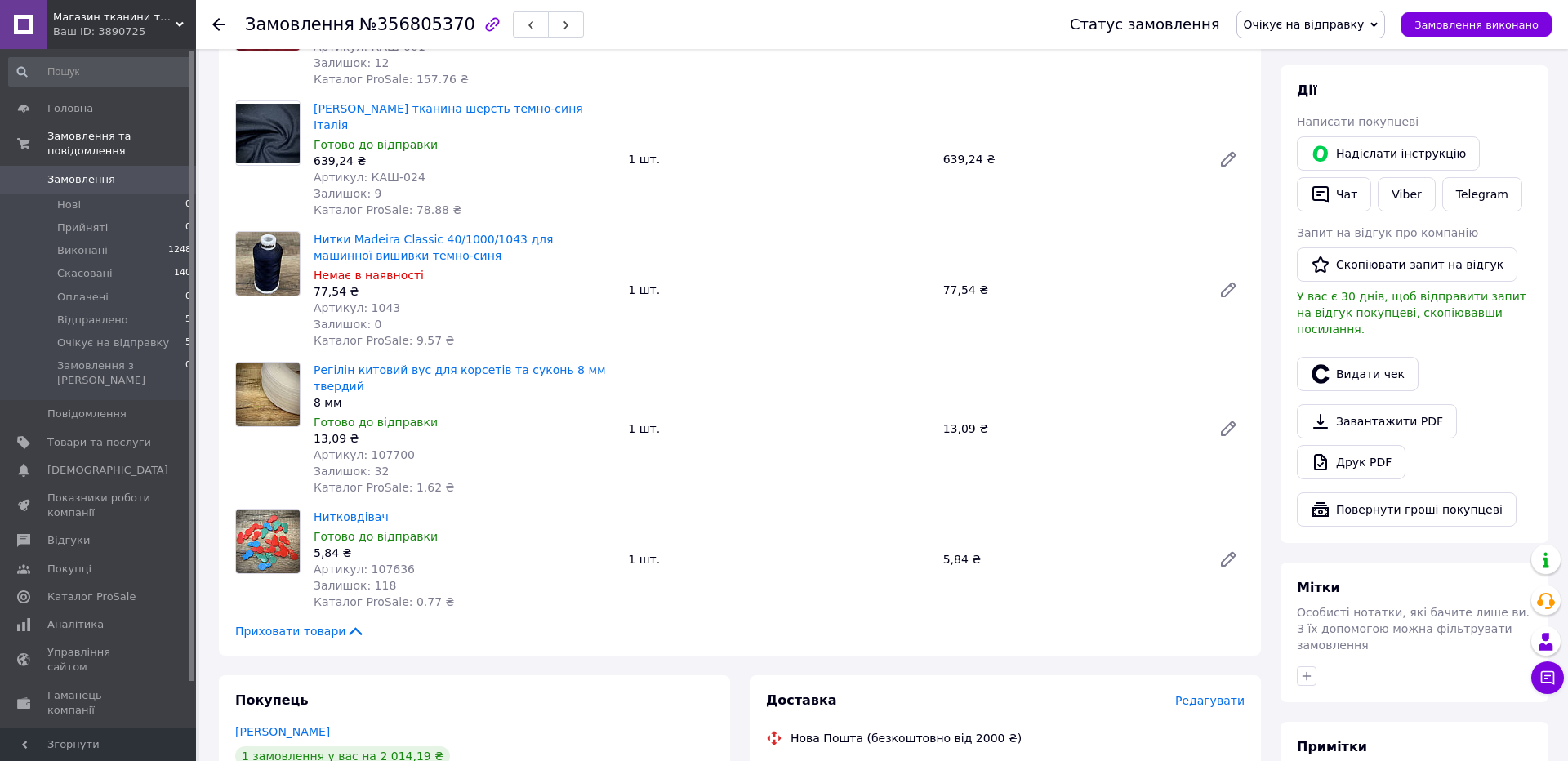
scroll to position [208, 0]
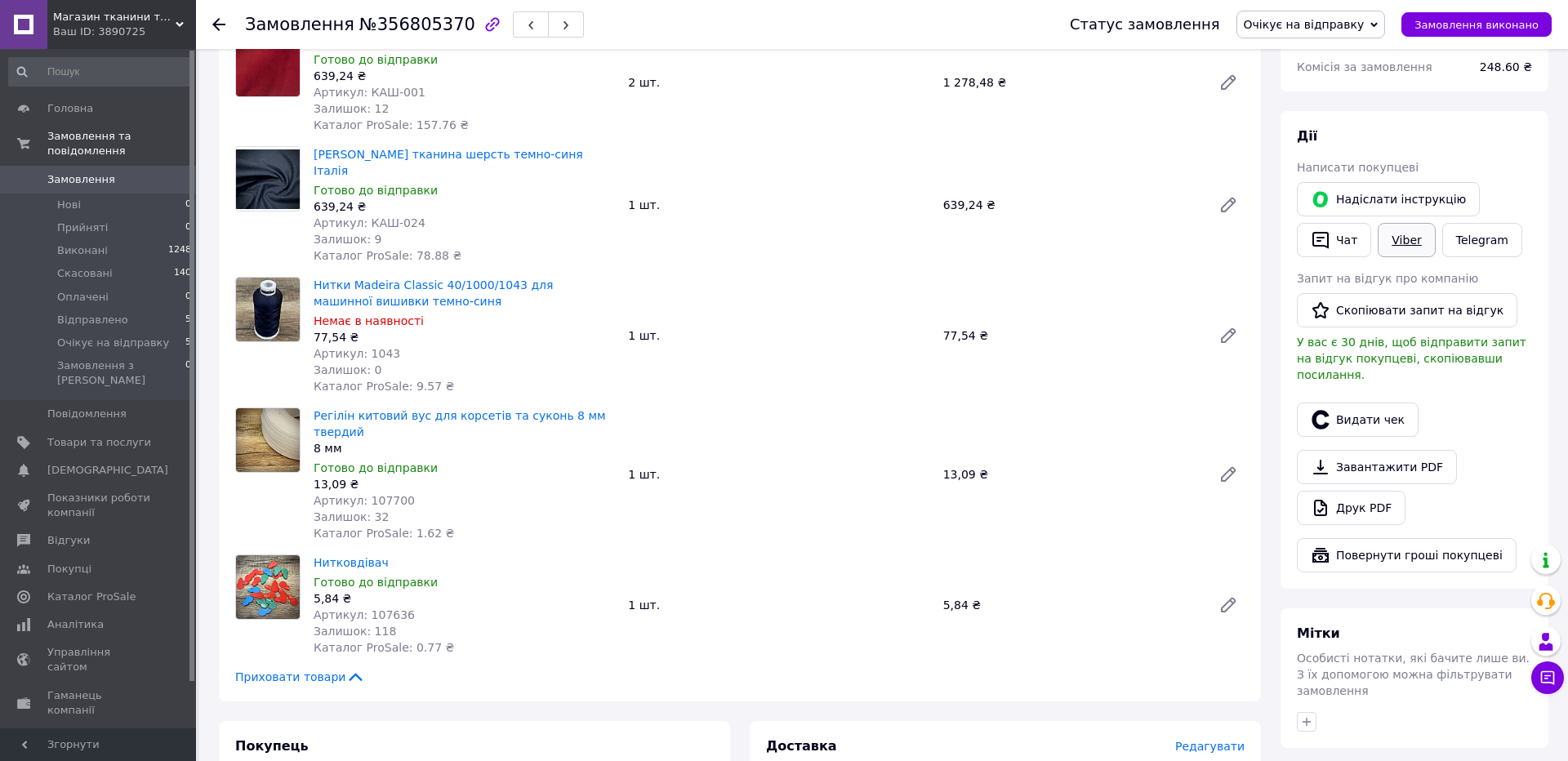
click at [1405, 228] on link "Viber" at bounding box center [1406, 239] width 58 height 34
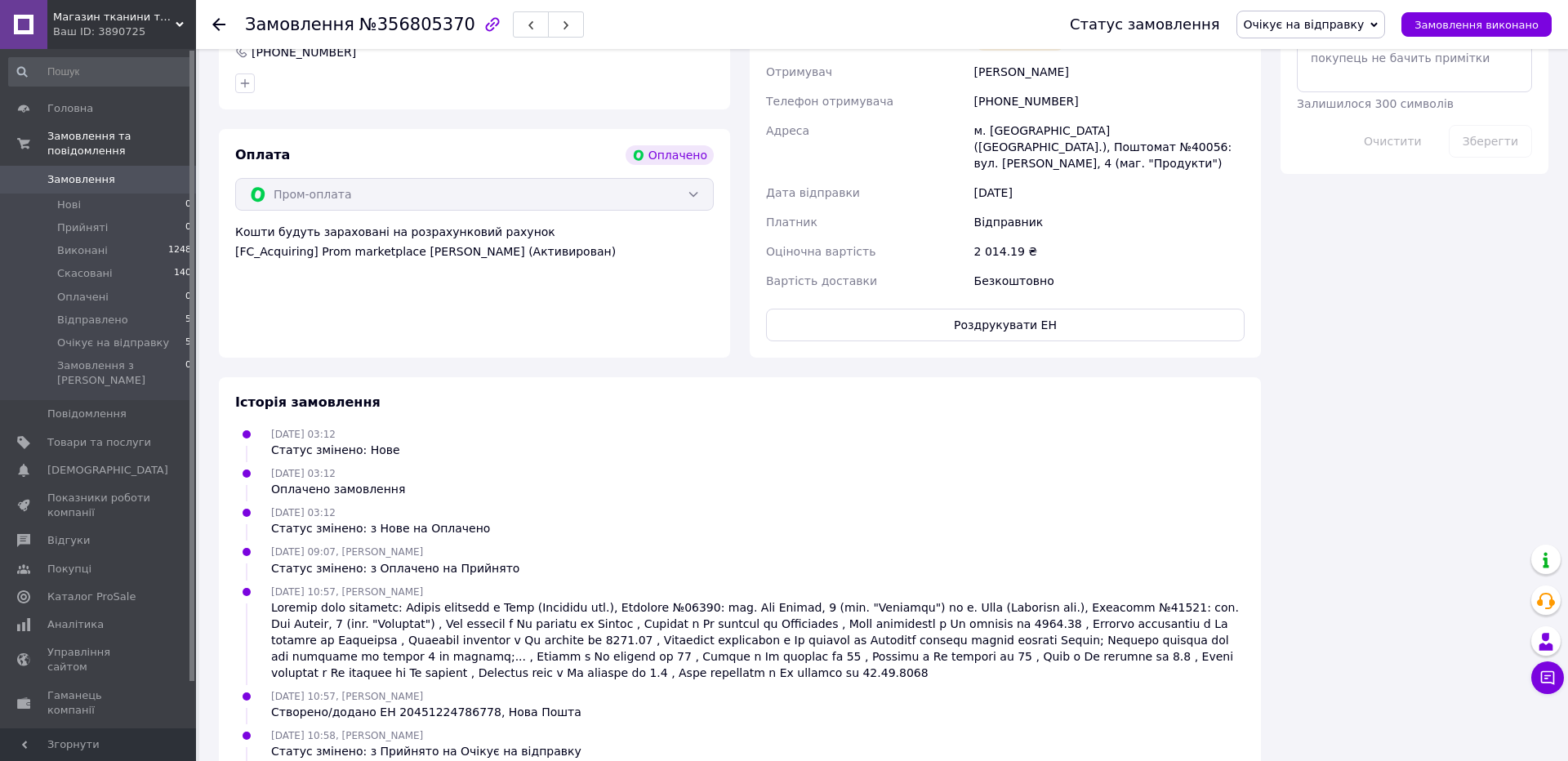
scroll to position [1097, 0]
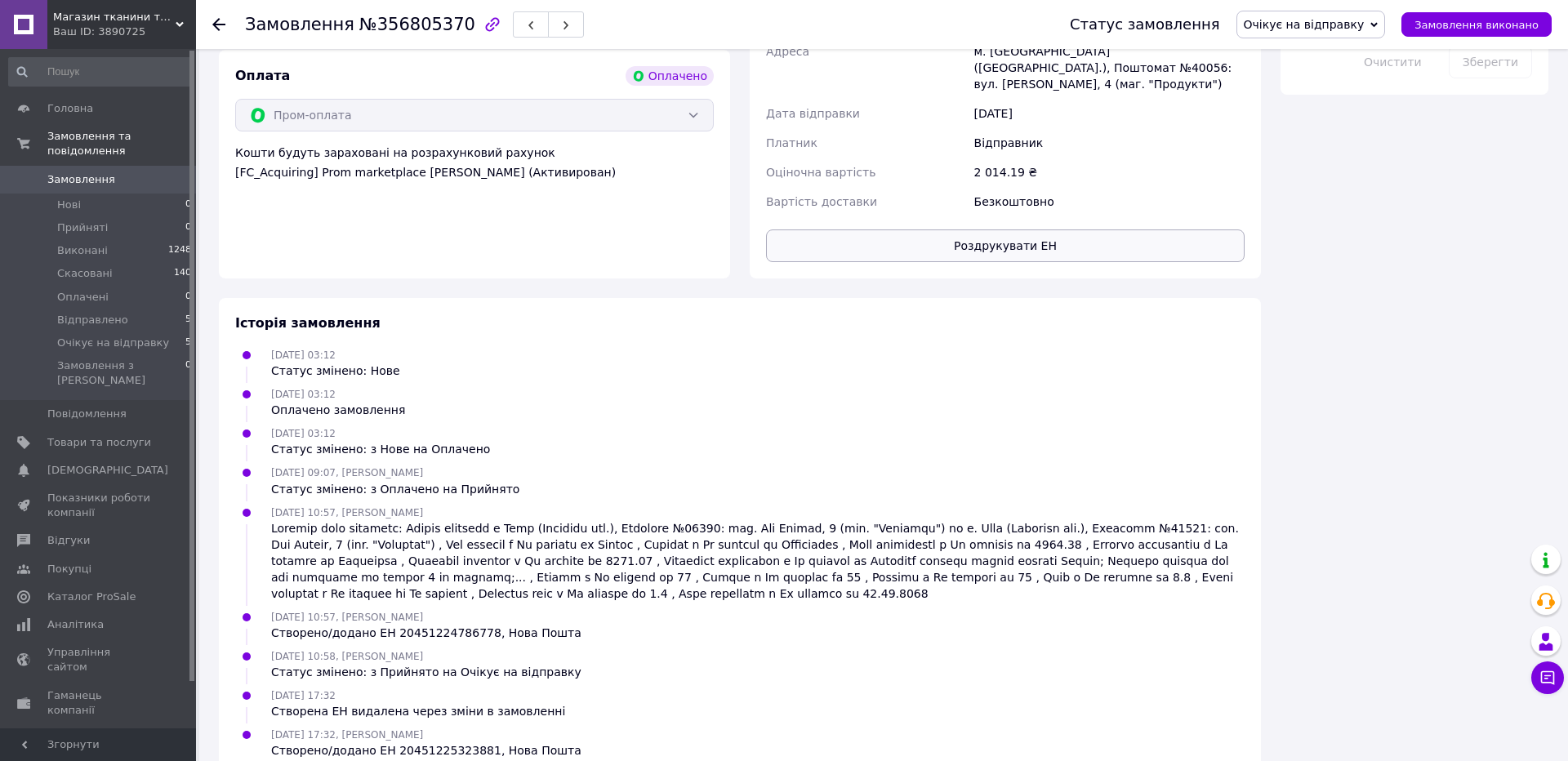
click at [1078, 229] on button "Роздрукувати ЕН" at bounding box center [1005, 245] width 478 height 33
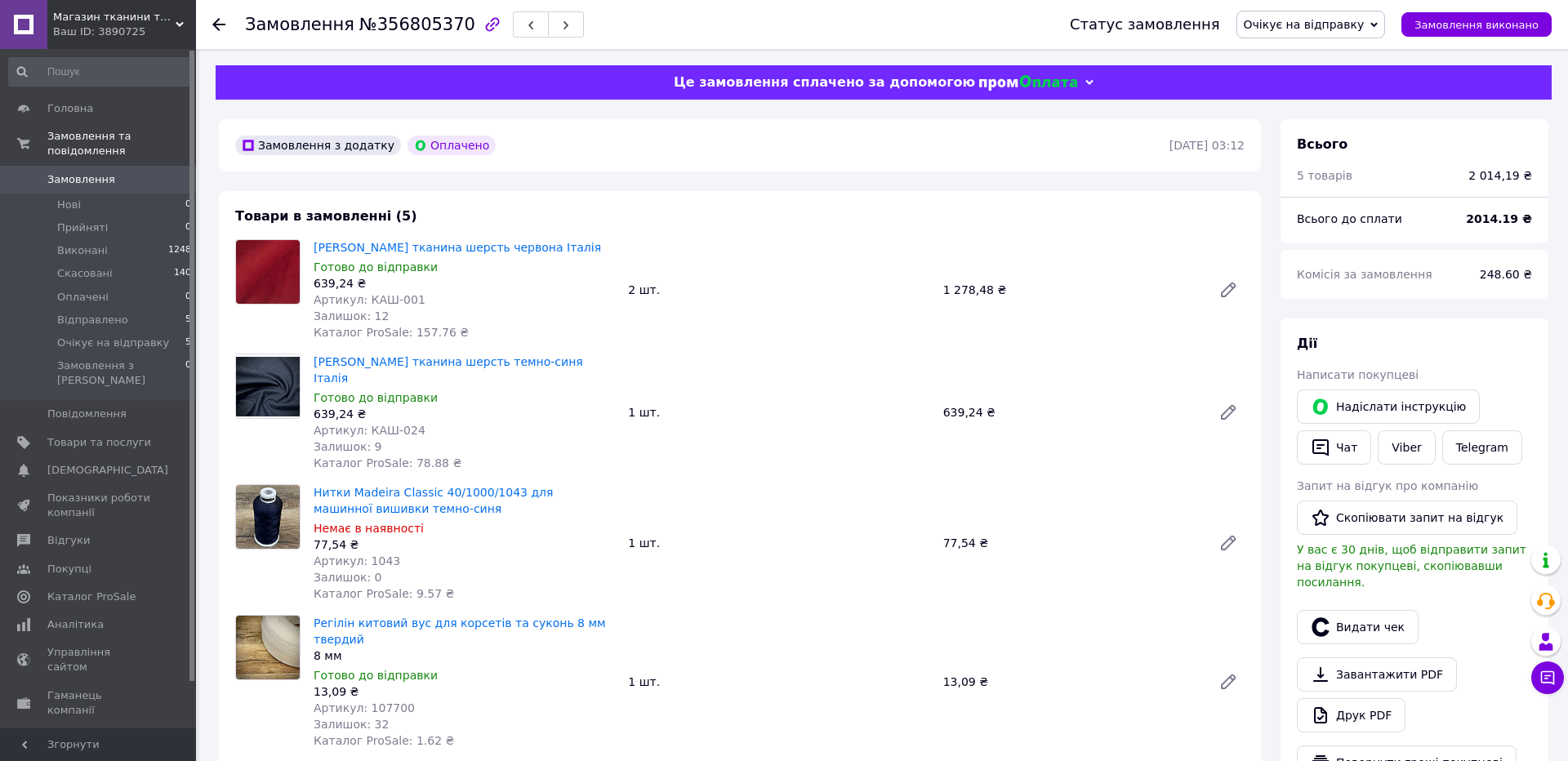
scroll to position [178, 0]
